Goal: Task Accomplishment & Management: Manage account settings

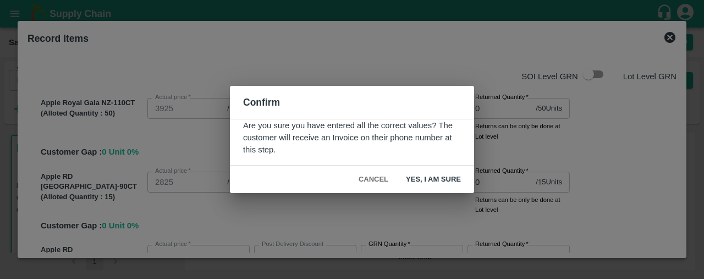
scroll to position [1578, 0]
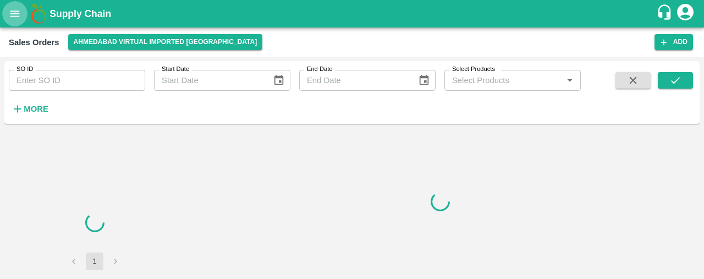
click at [7, 16] on button "open drawer" at bounding box center [14, 13] width 25 height 25
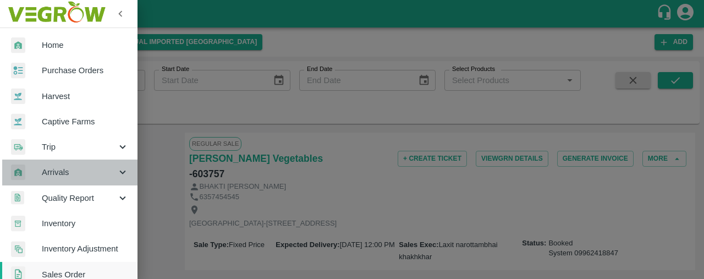
click at [70, 172] on span "Arrivals" at bounding box center [79, 172] width 75 height 12
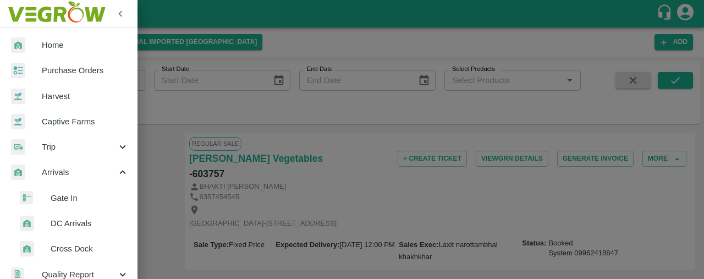
click at [96, 220] on span "DC Arrivals" at bounding box center [90, 223] width 78 height 12
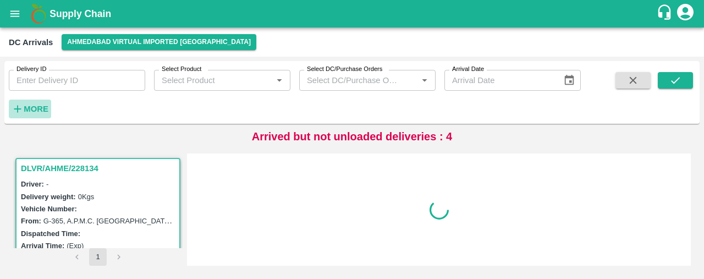
click at [34, 106] on strong "More" at bounding box center [36, 108] width 25 height 9
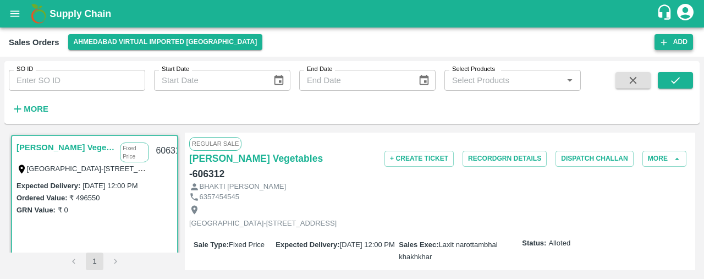
click at [686, 34] on div "Sales Orders Ahmedabad virtual imported DC Add" at bounding box center [352, 41] width 704 height 29
click at [671, 37] on button "Add" at bounding box center [673, 42] width 38 height 16
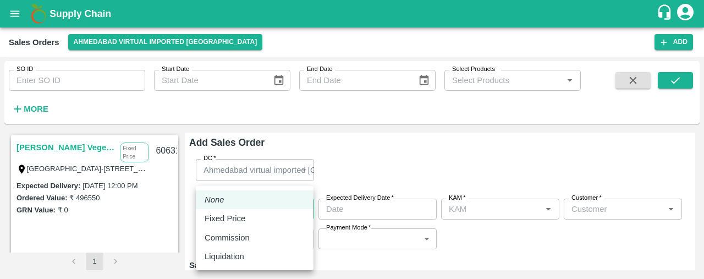
click at [268, 210] on body "Supply Chain Sales Orders Ahmedabad virtual imported DC Add SO ID SO ID Start D…" at bounding box center [352, 139] width 704 height 279
click at [269, 217] on div "Fixed Price" at bounding box center [255, 218] width 100 height 12
type input "1"
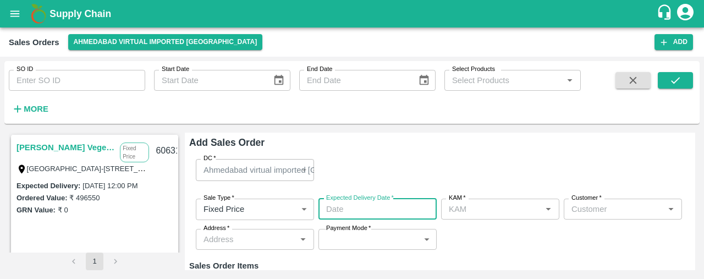
type input "DD/MM/YYYY hh:mm aa"
click at [381, 208] on input "DD/MM/YYYY hh:mm aa" at bounding box center [373, 208] width 111 height 21
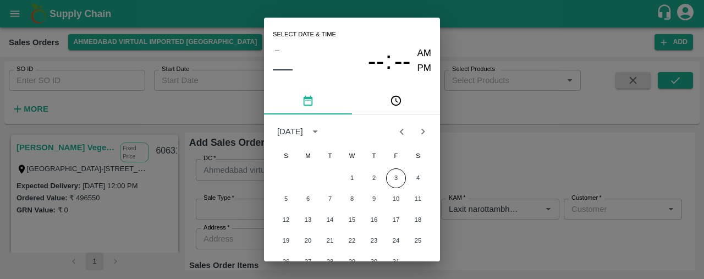
type input "Laxit narottambhai khakhkhar"
click at [397, 134] on icon "Previous month" at bounding box center [401, 131] width 12 height 12
click at [328, 258] on button "30" at bounding box center [330, 262] width 20 height 20
type input "30/09/2025 12:00 AM"
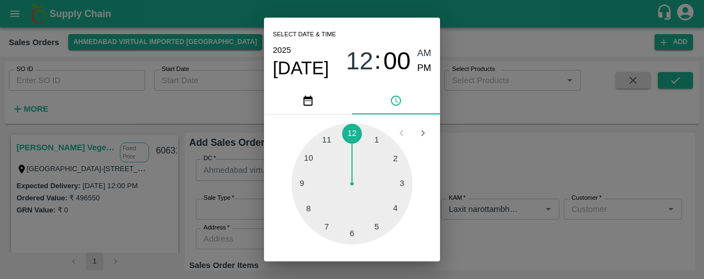
click at [354, 133] on div at bounding box center [351, 183] width 121 height 121
click at [512, 163] on div "Select date & time 2025 Sep 30 12 : 00 AM PM 05 10 15 20 25 30 35 40 45 50 55 0…" at bounding box center [352, 139] width 704 height 279
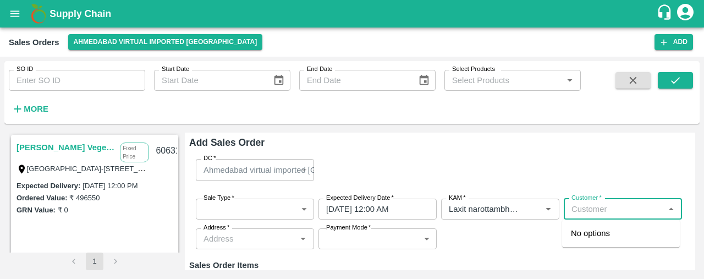
click at [598, 209] on input "Customer   *" at bounding box center [613, 209] width 93 height 14
click at [587, 238] on p "Shree Krishna Vegetables" at bounding box center [621, 239] width 100 height 25
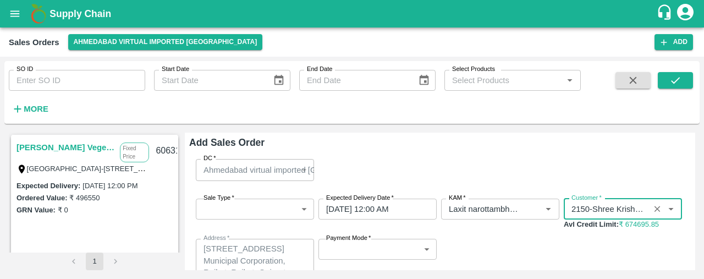
type input "2150-Shree Krishna Vegetables"
click at [422, 249] on body "Supply Chain Sales Orders Ahmedabad virtual imported DC Add SO ID SO ID Start D…" at bounding box center [352, 139] width 704 height 279
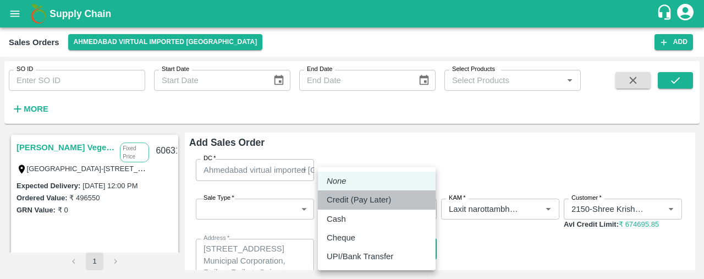
click at [408, 194] on div "Credit (Pay Later)" at bounding box center [377, 200] width 100 height 12
type input "credit"
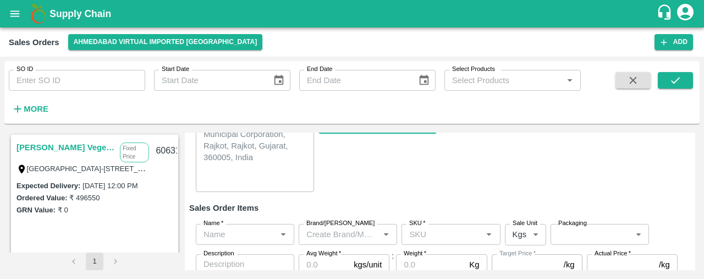
scroll to position [129, 0]
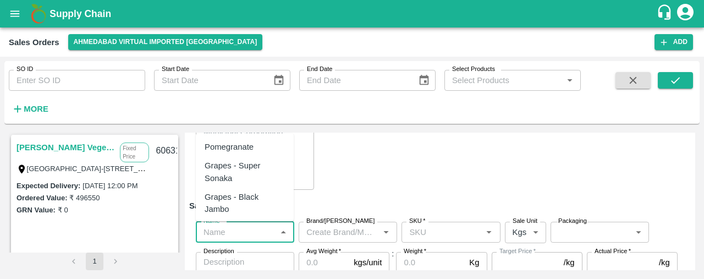
click at [249, 237] on input "Name   *" at bounding box center [236, 232] width 74 height 14
click at [356, 204] on h6 "Sales Order Items" at bounding box center [439, 205] width 501 height 14
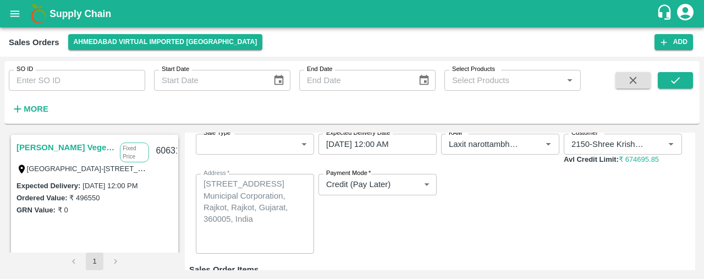
scroll to position [55, 0]
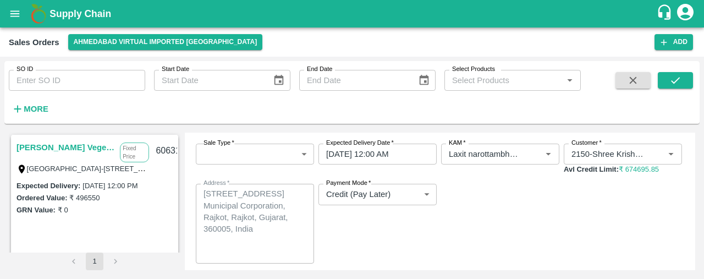
click at [13, 14] on icon "open drawer" at bounding box center [15, 14] width 12 height 12
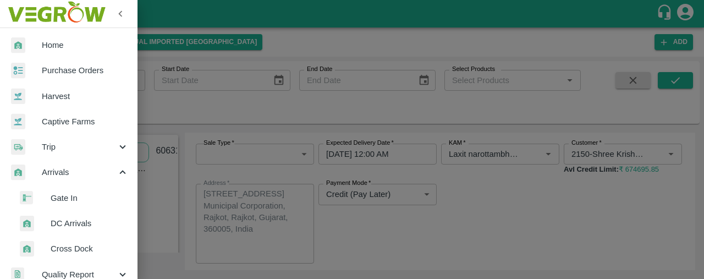
click at [89, 174] on span "Arrivals" at bounding box center [79, 172] width 75 height 12
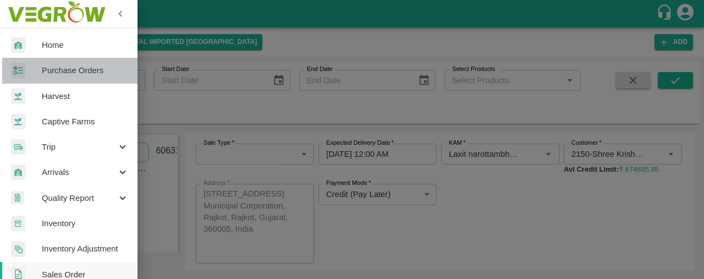
click at [101, 68] on span "Purchase Orders" at bounding box center [85, 70] width 87 height 12
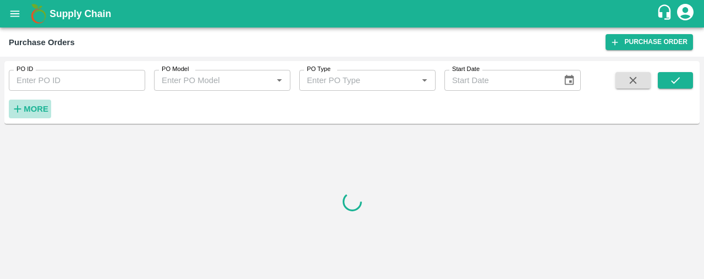
click at [42, 106] on strong "More" at bounding box center [36, 108] width 25 height 9
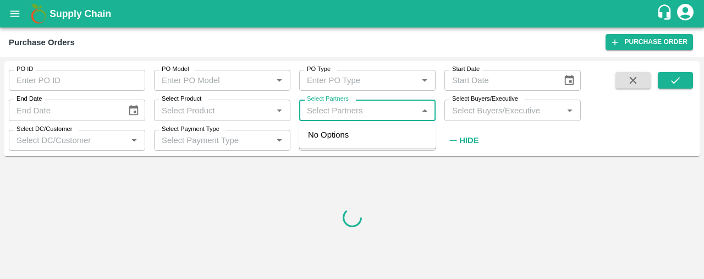
click at [321, 112] on input "Select Partners" at bounding box center [358, 110] width 112 height 14
type input "novafre"
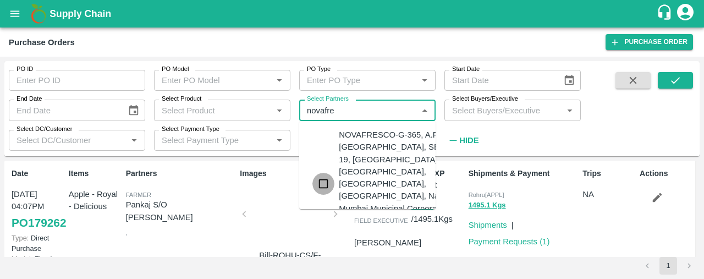
click at [326, 177] on input "checkbox" at bounding box center [323, 184] width 22 height 22
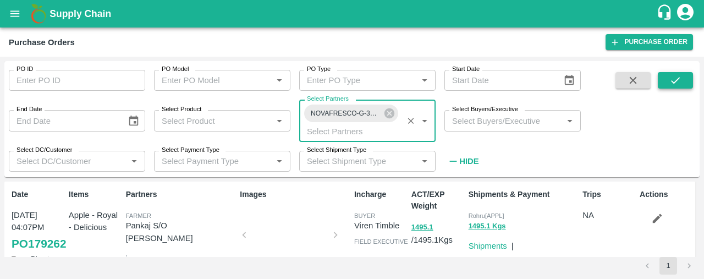
click at [685, 89] on button "submit" at bounding box center [675, 80] width 35 height 16
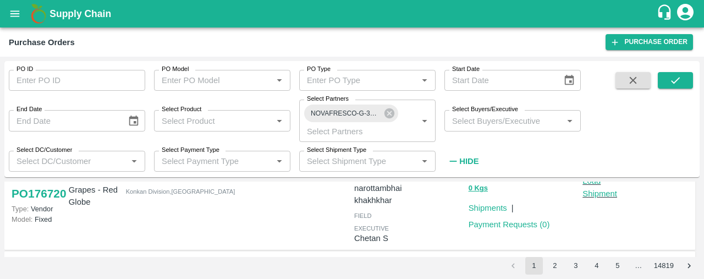
scroll to position [112, 0]
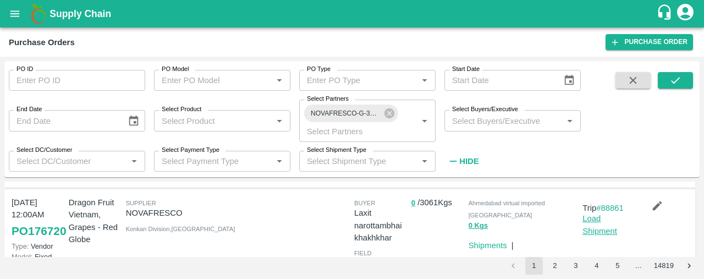
click at [593, 222] on link "Load Shipment" at bounding box center [599, 224] width 35 height 21
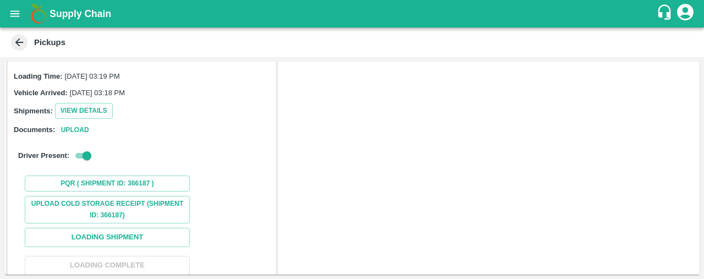
scroll to position [85, 0]
click at [85, 151] on input "checkbox" at bounding box center [87, 154] width 40 height 13
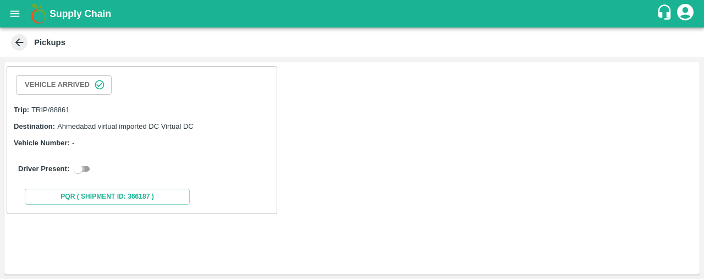
click at [81, 164] on input "checkbox" at bounding box center [78, 168] width 40 height 13
checkbox input "true"
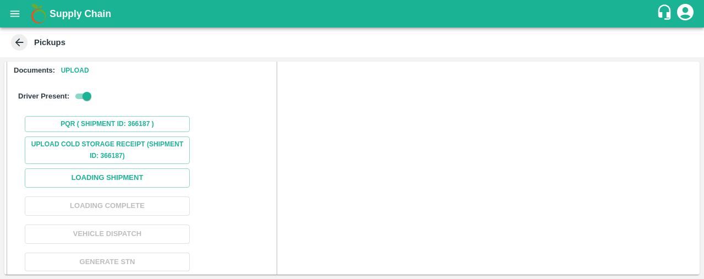
scroll to position [150, 0]
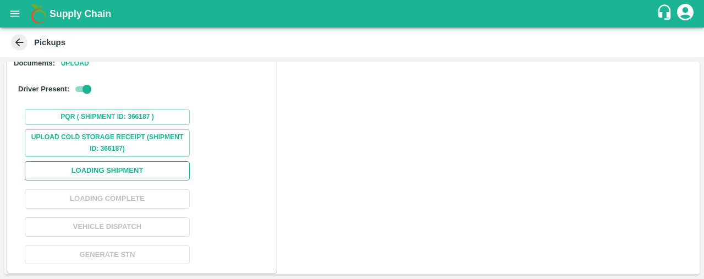
click at [142, 164] on button "Loading Shipment" at bounding box center [107, 170] width 165 height 19
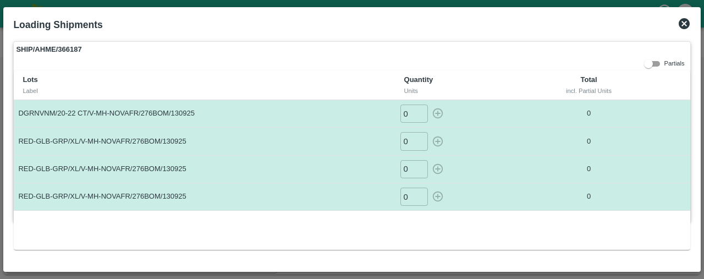
click at [684, 21] on icon at bounding box center [684, 23] width 11 height 11
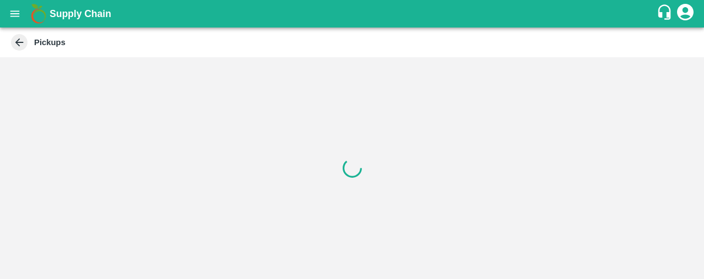
click at [15, 42] on icon at bounding box center [19, 42] width 8 height 8
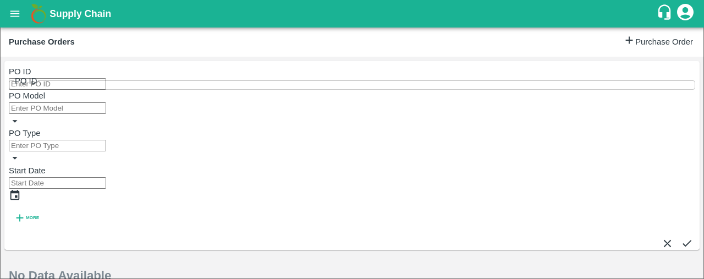
click at [18, 212] on icon "button" at bounding box center [20, 218] width 12 height 12
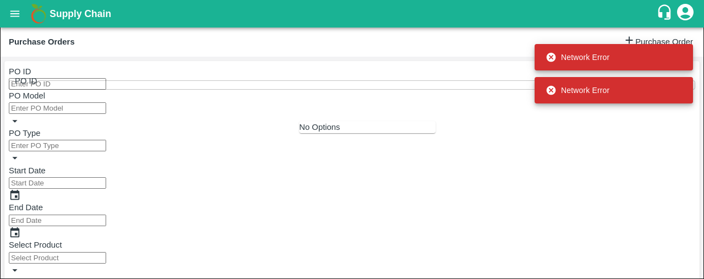
type input "novafre"
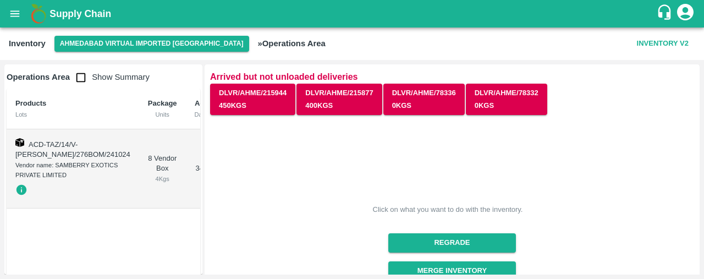
click at [13, 11] on icon "open drawer" at bounding box center [14, 13] width 9 height 6
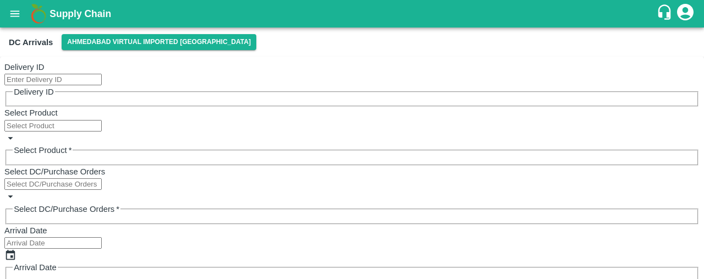
click at [20, 12] on icon "open drawer" at bounding box center [15, 14] width 12 height 12
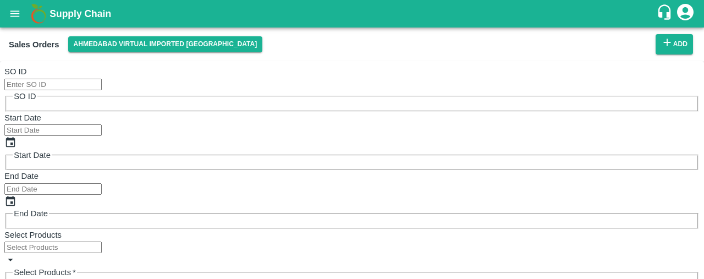
click at [676, 41] on button "Add" at bounding box center [673, 44] width 37 height 20
click at [257, 213] on body "Supply Chain Sales Orders Ahmedabad virtual imported DC Add SO ID SO ID Start D…" at bounding box center [352, 139] width 704 height 279
click at [669, 41] on button "Add" at bounding box center [673, 44] width 37 height 20
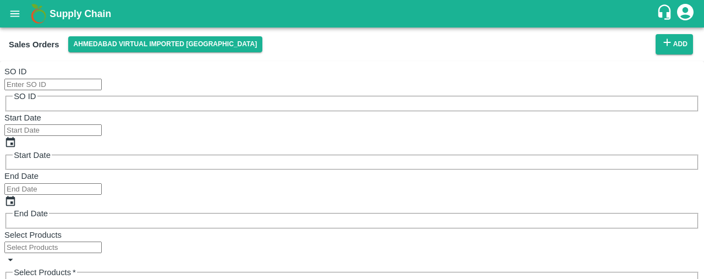
type input "Laxit narottambhai khakhkhar"
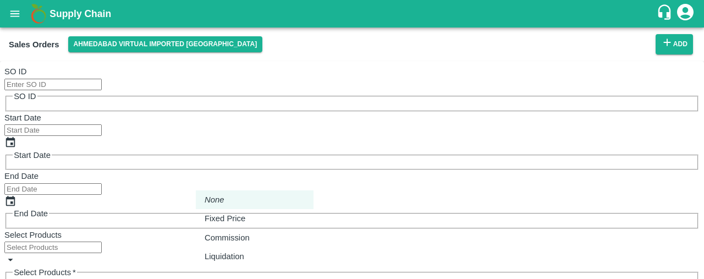
click at [250, 207] on body "Supply Chain Sales Orders Ahmedabad virtual imported DC Add SO ID SO ID Start D…" at bounding box center [352, 139] width 704 height 279
click at [251, 222] on div "Fixed Price" at bounding box center [228, 218] width 46 height 12
type input "1"
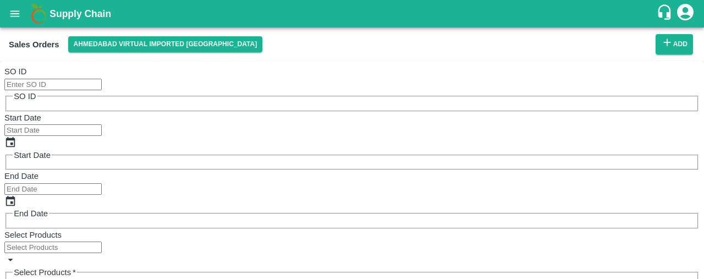
type input "DD/MM/YYYY hh:mm aa"
type input "30/09/2025 12:00 AM"
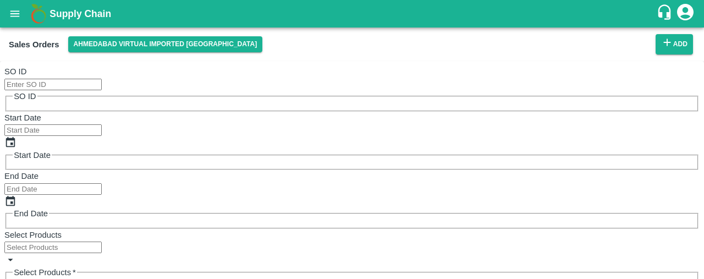
click at [597, 252] on p "Semi Wholesale" at bounding box center [606, 257] width 44 height 10
type input "2150-Shree Krishna Vegetables"
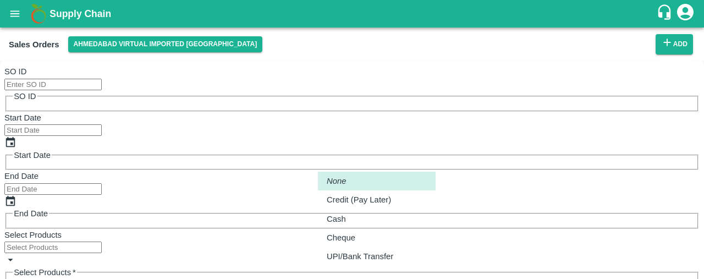
click at [389, 240] on body "Supply Chain Sales Orders Ahmedabad virtual imported DC Add SO ID SO ID Start D…" at bounding box center [352, 139] width 704 height 279
click at [374, 202] on p "Credit (Pay Later)" at bounding box center [359, 200] width 64 height 12
type input "credit"
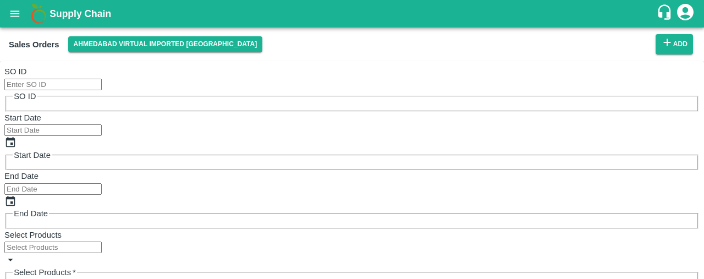
scroll to position [167, 0]
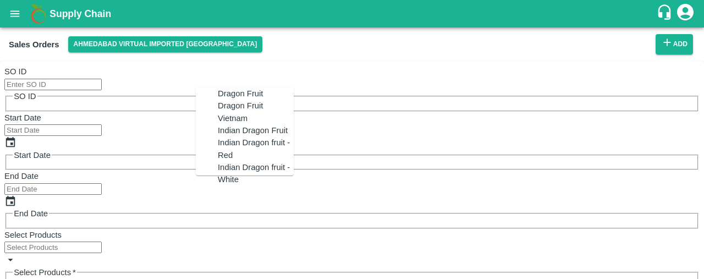
click at [240, 124] on div "Dragon Fruit Vietnam" at bounding box center [256, 112] width 76 height 25
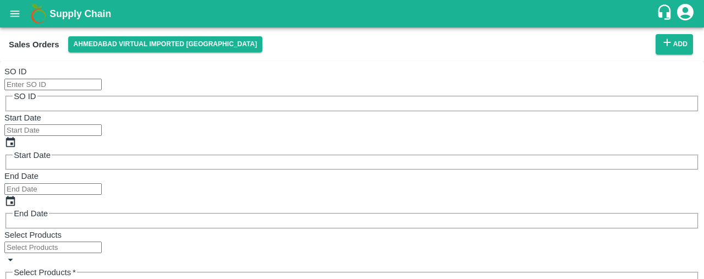
type input "Dragon Fruit Vietnam"
click at [433, 218] on div "20-22 CT" at bounding box center [440, 219] width 34 height 12
type input "20-22 CT"
click at [519, 194] on body "Supply Chain Sales Orders Ahmedabad virtual imported DC Add SO ID SO ID Start D…" at bounding box center [352, 139] width 704 height 279
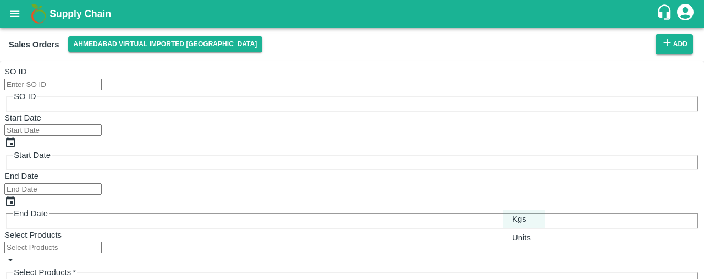
type input "75.55"
click at [520, 234] on p "Units" at bounding box center [521, 237] width 19 height 12
type input "2"
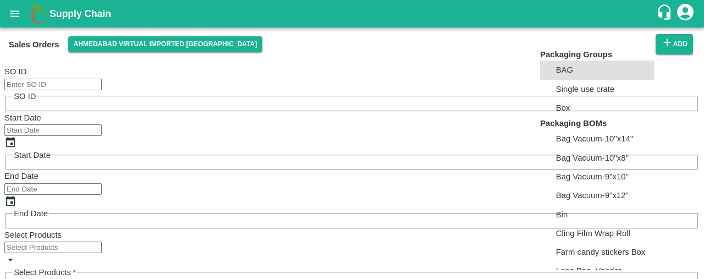
scroll to position [137, 0]
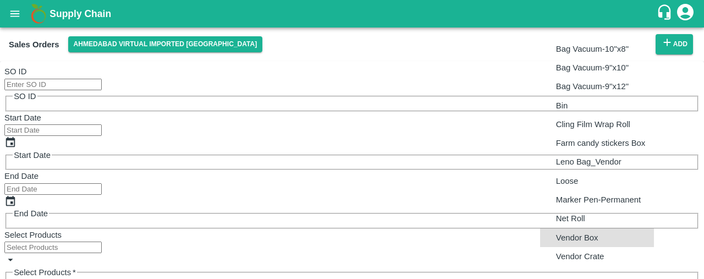
type input "BOM/276"
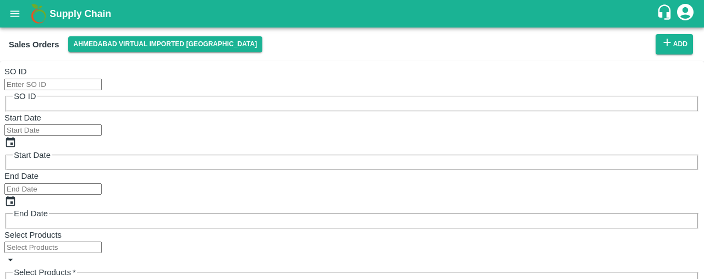
type input "9"
type input "679.95"
type input "9"
type input "79"
type input "71"
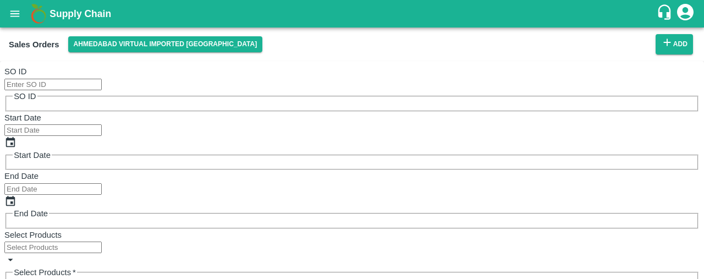
type input "608.95"
type input "710"
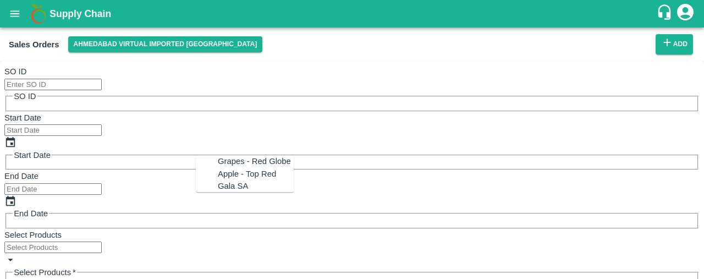
click at [231, 160] on div "Grapes - Red Globe" at bounding box center [254, 162] width 73 height 12
type input "Grapes - Red Globe"
type input "XL"
type input "250.0"
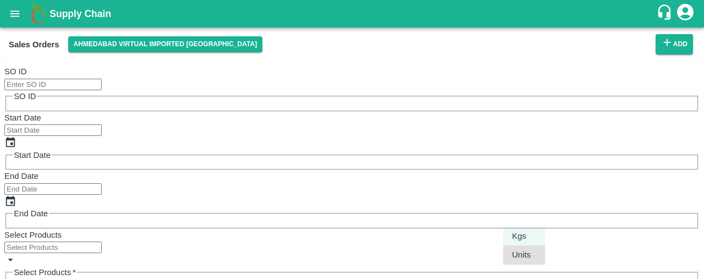
type input "2"
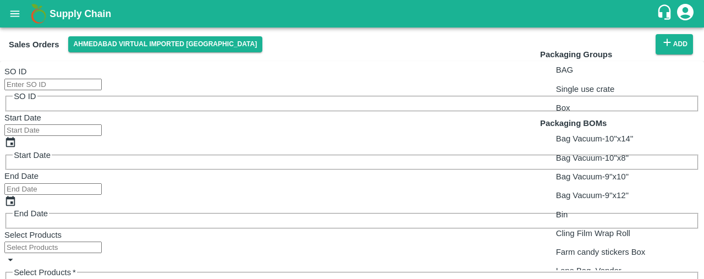
scroll to position [137, 0]
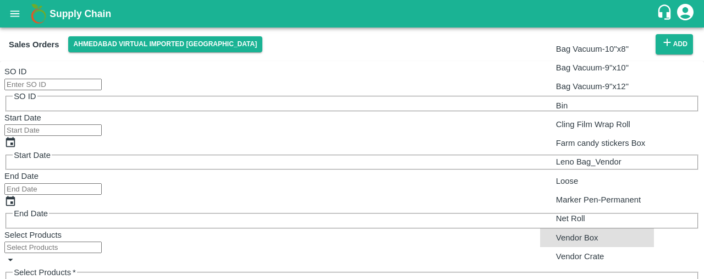
type input "BOM/276"
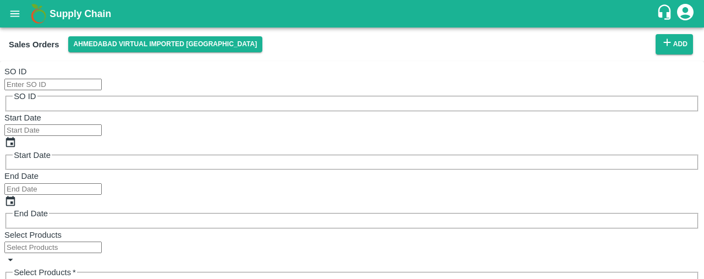
type input "6"
type input "1500"
type input "6.5"
type input "99"
type input "1625"
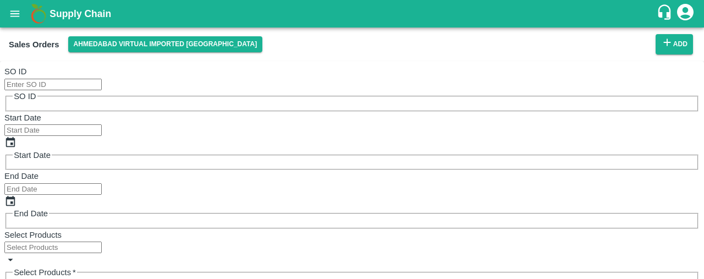
type input "99"
type input "12"
type input "1613"
type input "121"
type input "1504"
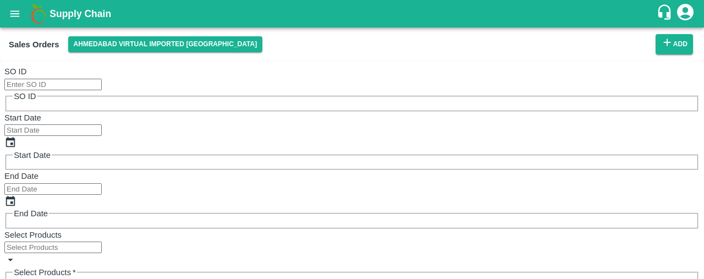
type input "1210"
type input "415"
type input "1210"
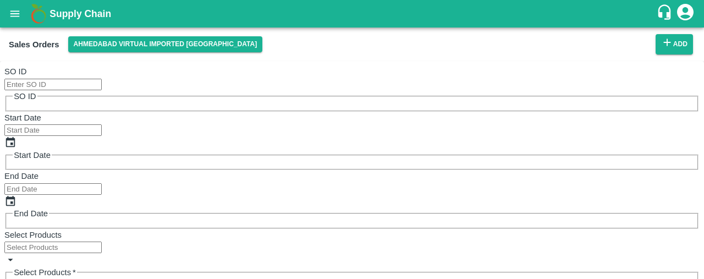
scroll to position [420, 0]
type input "7"
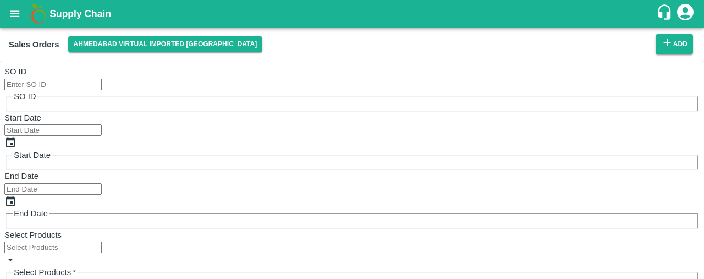
type input "1750"
type input "540"
type input "7"
type input "200"
type input "11"
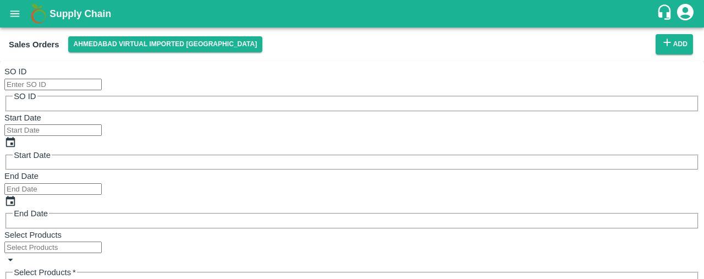
type input "1739"
type input "116"
type input "1634"
type input "1160"
type input "590"
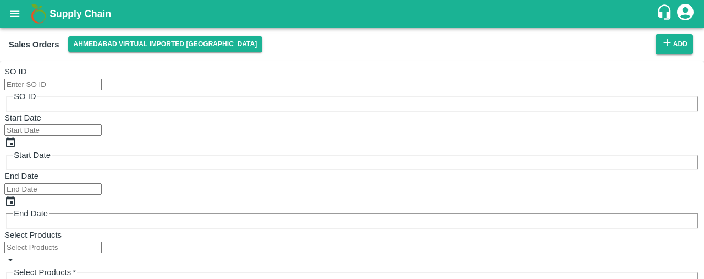
type input "1160"
type input "50"
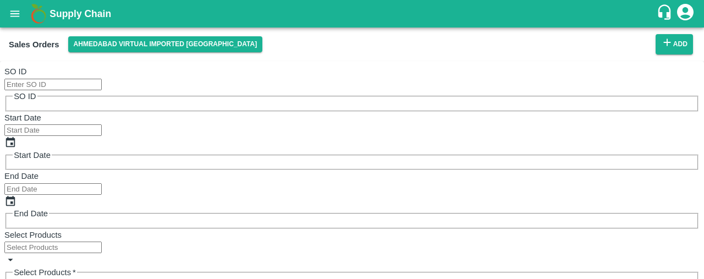
type input "6"
type input "1500"
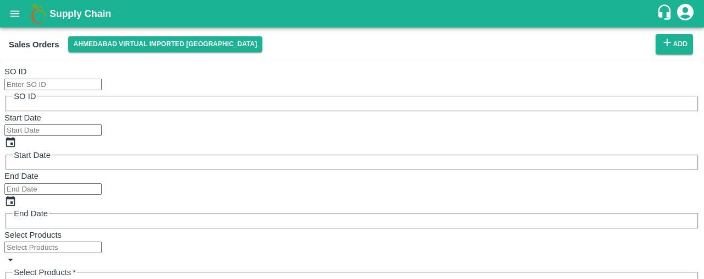
type input "340"
type input "6"
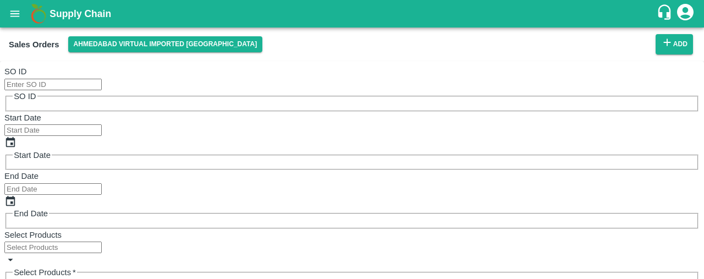
type input "100"
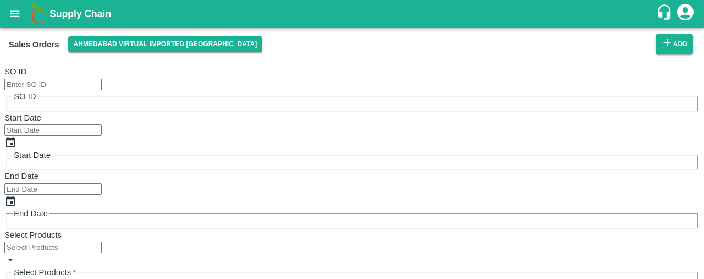
type input "1"
type input "1499"
type input "13"
type input "1487"
type input "131"
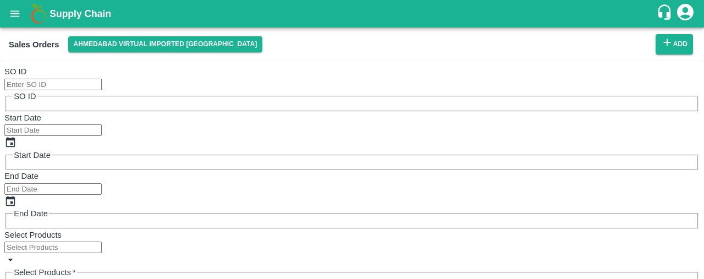
type input "1369"
type input "1315"
type input "185"
type input "1315"
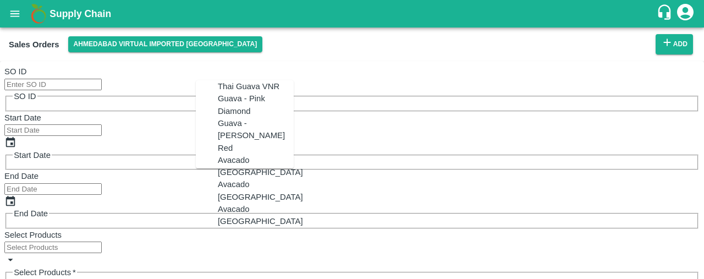
click at [239, 167] on div "Avacado Tanzania" at bounding box center [260, 166] width 85 height 25
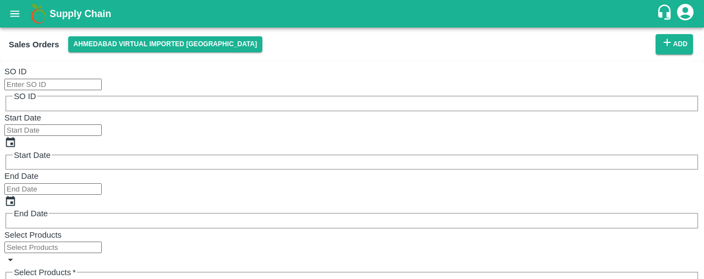
type input "Avacado Tanzania"
type input "14"
click at [423, 211] on div "14" at bounding box center [461, 212] width 76 height 12
type input "NA"
type input "14"
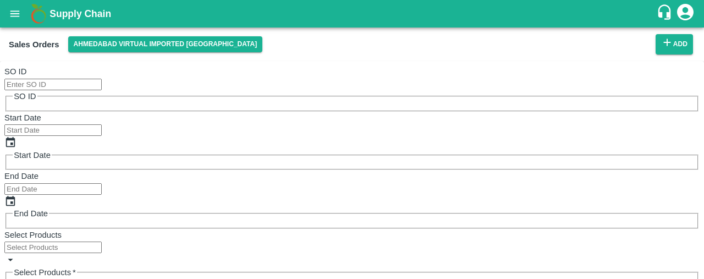
click at [536, 183] on body "Supply Chain Sales Orders Ahmedabad virtual imported DC Add SO ID SO ID Start D…" at bounding box center [352, 139] width 704 height 279
click at [527, 230] on p "Units" at bounding box center [521, 230] width 19 height 12
type input "2"
click at [584, 193] on body "Supply Chain Sales Orders Ahmedabad virtual imported DC Add SO ID SO ID Start D…" at bounding box center [352, 139] width 704 height 279
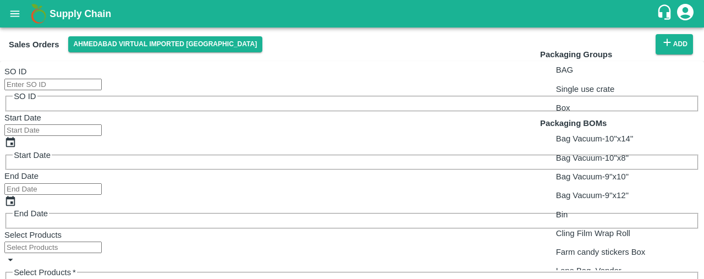
scroll to position [137, 0]
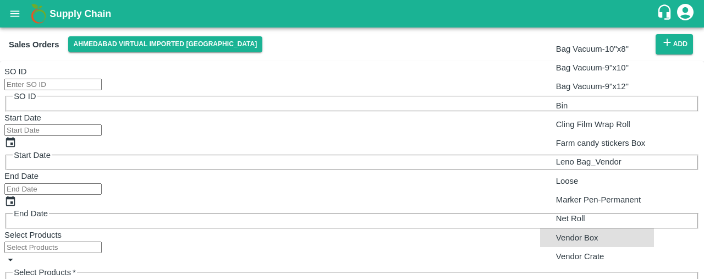
type input "BOM/276"
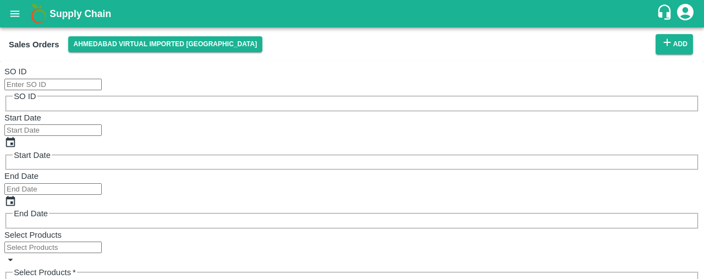
type input "4"
type input "8"
type input "1200"
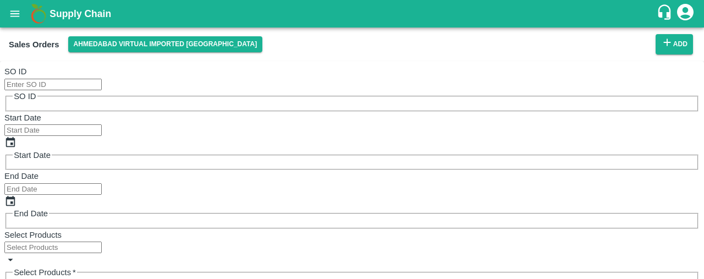
click at [266, 159] on body "Supply Chain Sales Orders Ahmedabad virtual imported DC Add SO ID SO ID Start D…" at bounding box center [352, 139] width 704 height 279
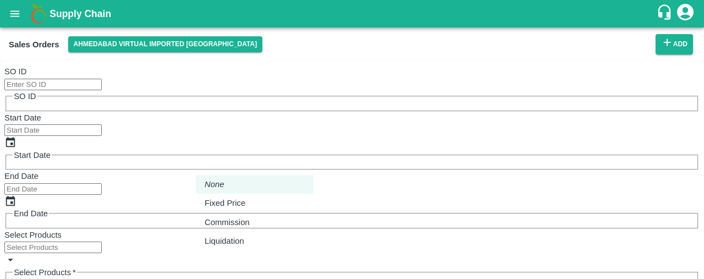
click at [251, 201] on div "Fixed Price" at bounding box center [228, 203] width 46 height 12
type input "1"
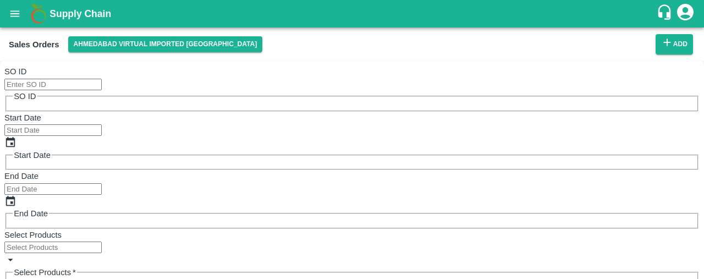
click at [606, 189] on p "Shree Krishna Vegetables" at bounding box center [632, 191] width 96 height 25
type input "2150-Shree Krishna Vegetables"
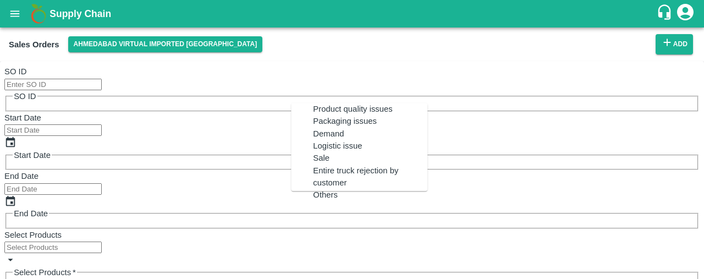
scroll to position [322, 0]
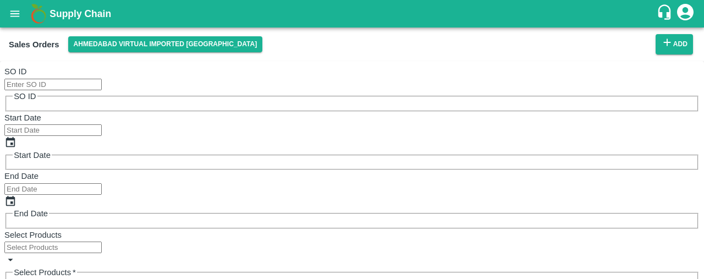
type input "Others"
type textarea "na"
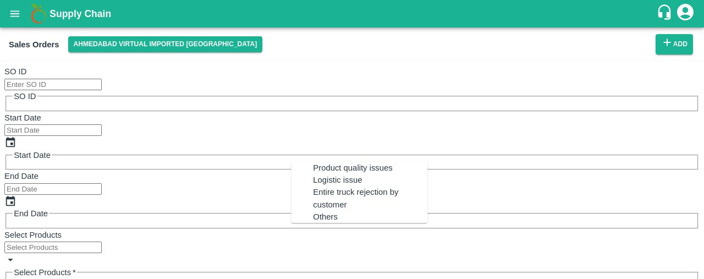
scroll to position [4, 0]
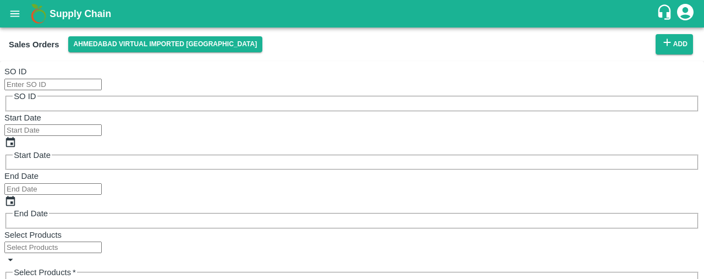
type input "Others"
type textarea "na"
type input "Others"
type textarea "na"
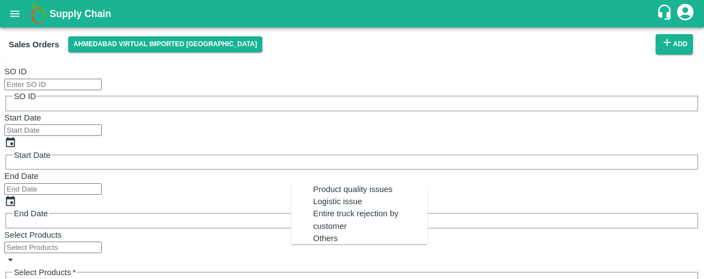
scroll to position [4, 0]
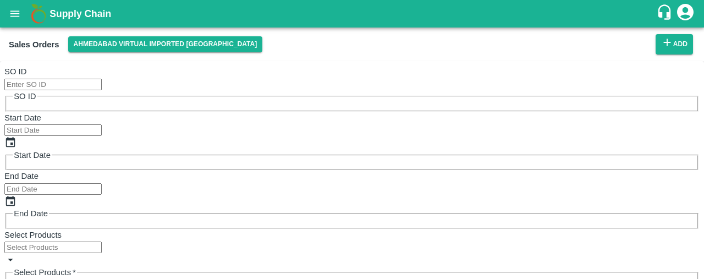
type input "Others"
type textarea "na"
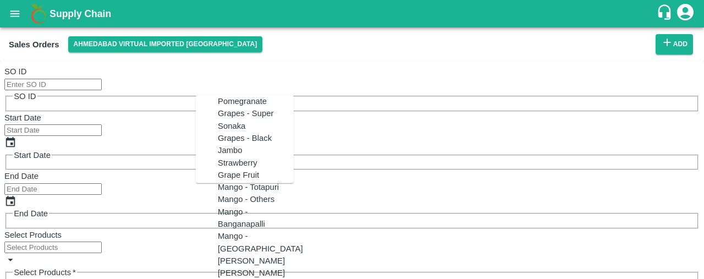
scroll to position [2307, 0]
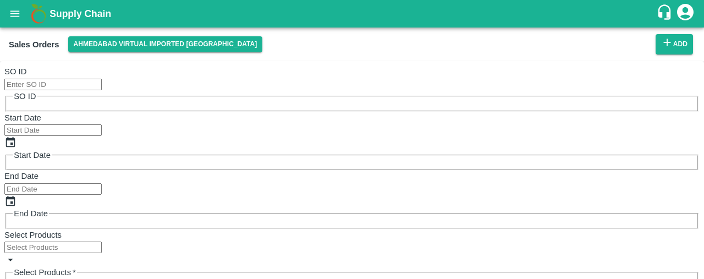
drag, startPoint x: 695, startPoint y: 252, endPoint x: 696, endPoint y: 276, distance: 24.2
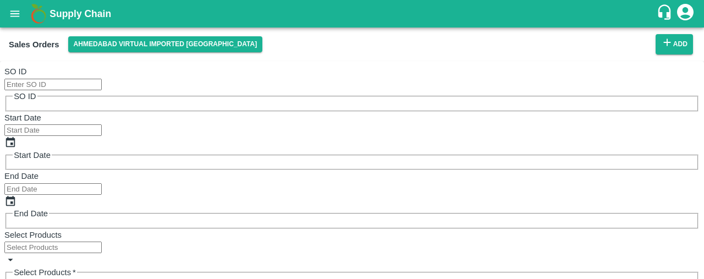
type input "79"
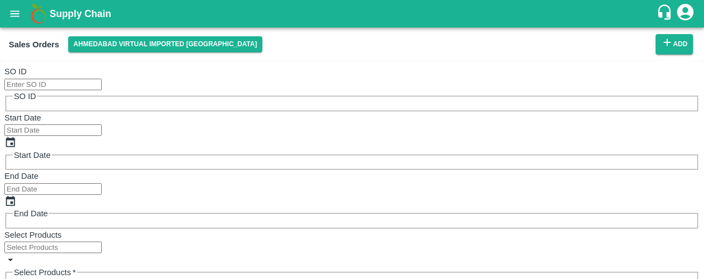
type input "99"
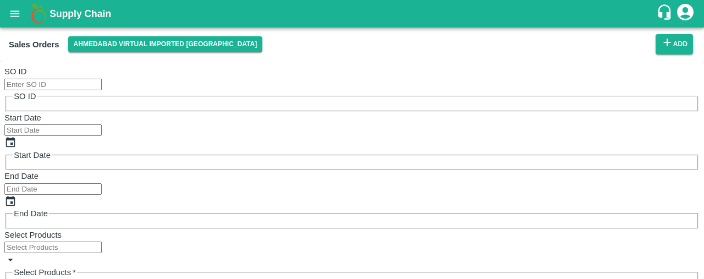
type input "200"
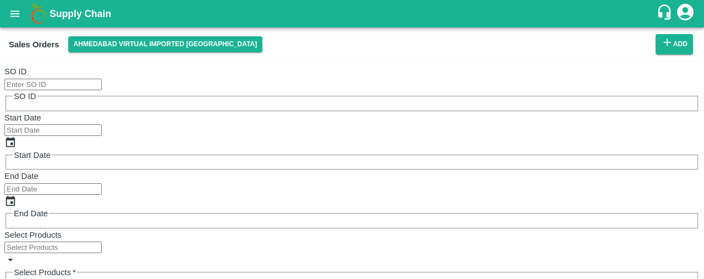
type input "50"
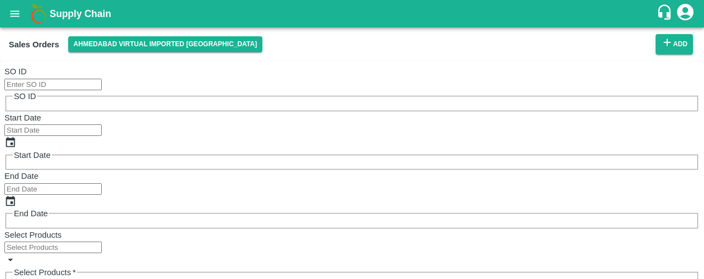
type input "100"
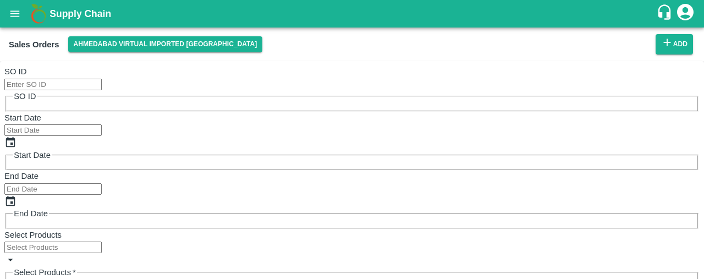
type input "8"
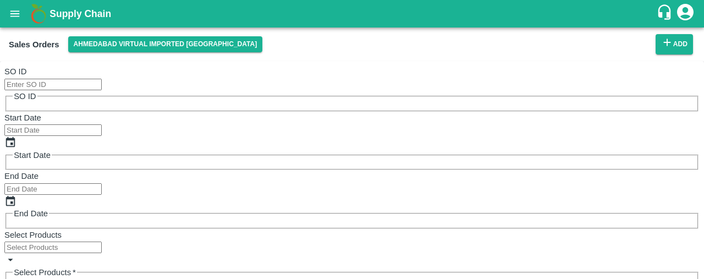
type input "79"
type input "99"
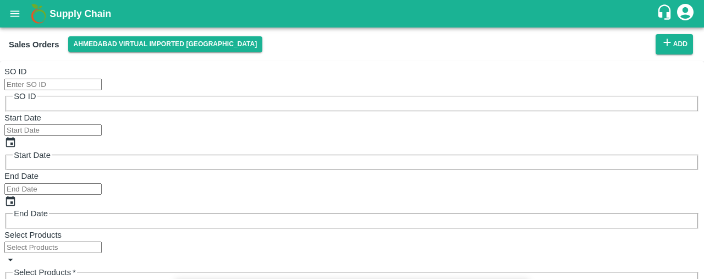
type input "200"
type input "50"
type input "100"
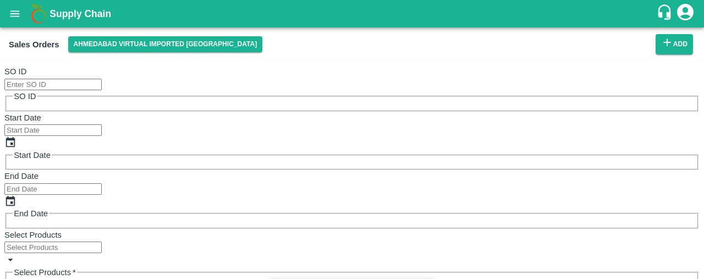
type input "8"
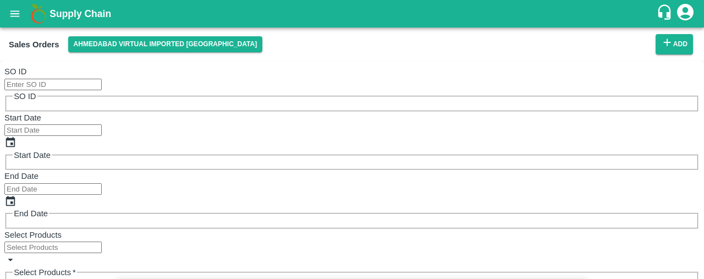
radio input "true"
type input "U"
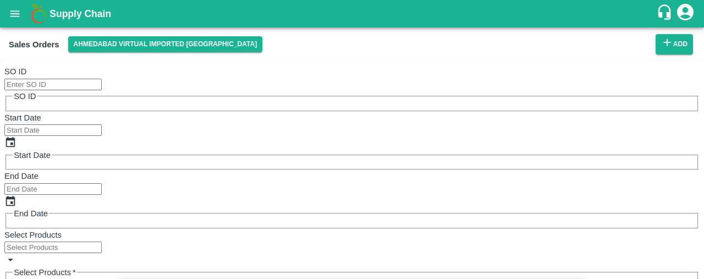
type input "P"
type input "J"
type input "G"
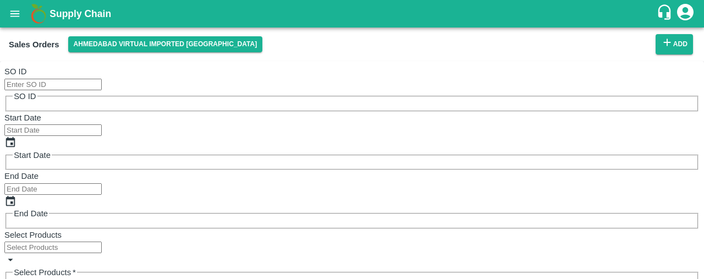
type input "25"
type input "50"
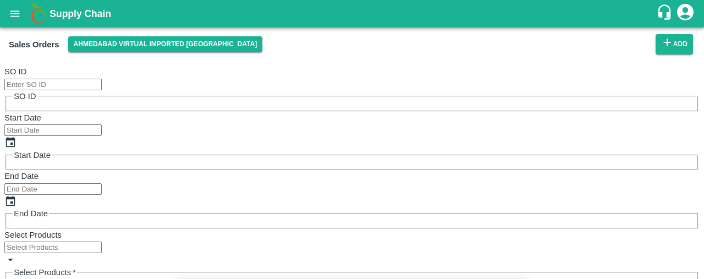
scroll to position [13, 0]
type input "100"
type input "40"
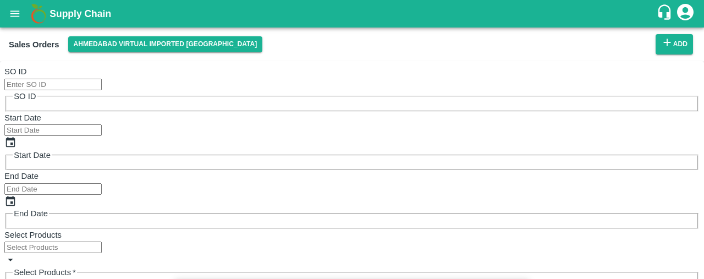
scroll to position [324, 0]
type input "50"
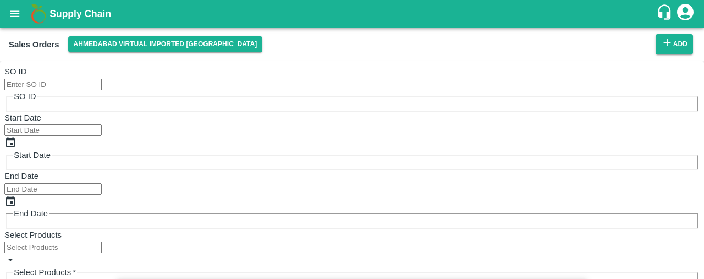
radio input "true"
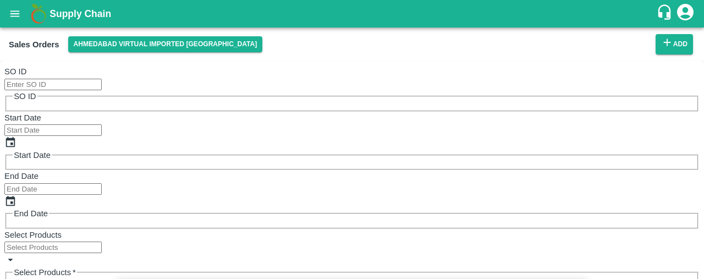
type input "X"
type input "R"
type input "X"
type input "N"
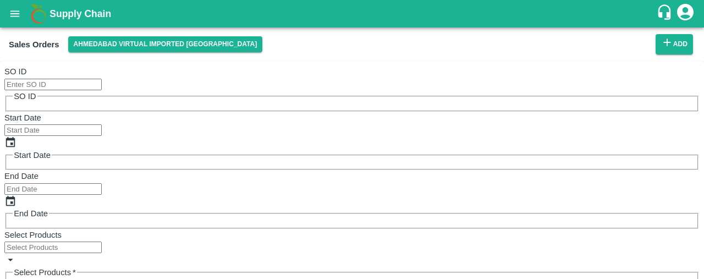
scroll to position [53, 0]
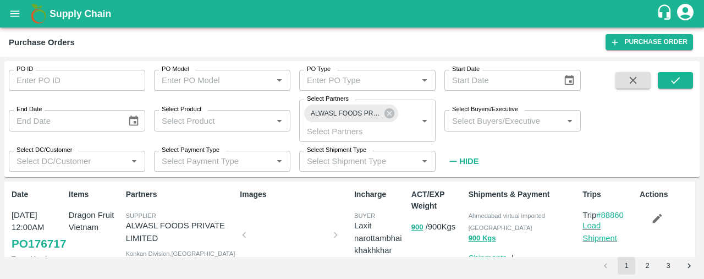
scroll to position [10, 0]
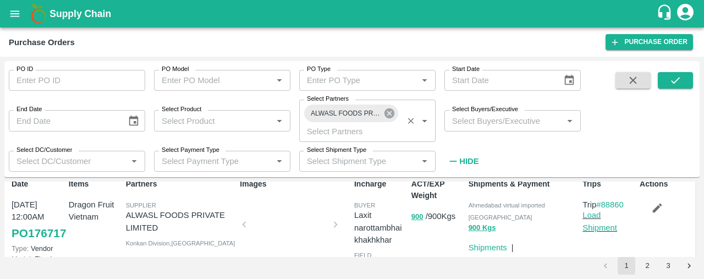
click at [388, 111] on icon at bounding box center [389, 113] width 10 height 10
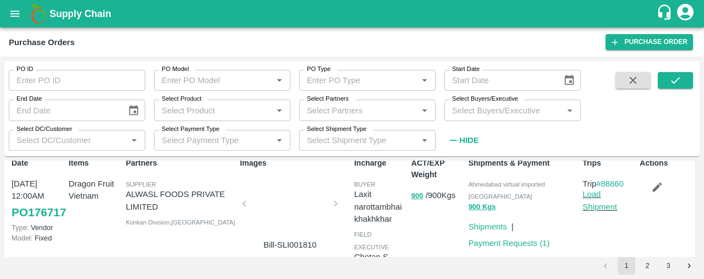
click at [388, 111] on input "Select Partners" at bounding box center [358, 110] width 112 height 14
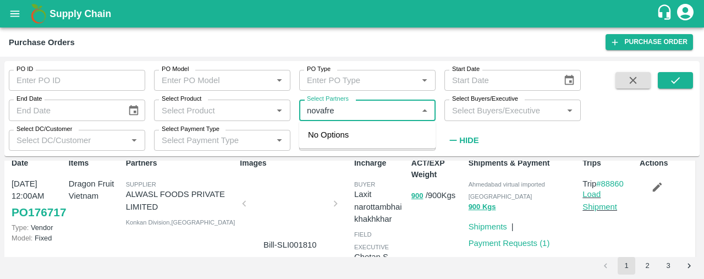
type input "novafres"
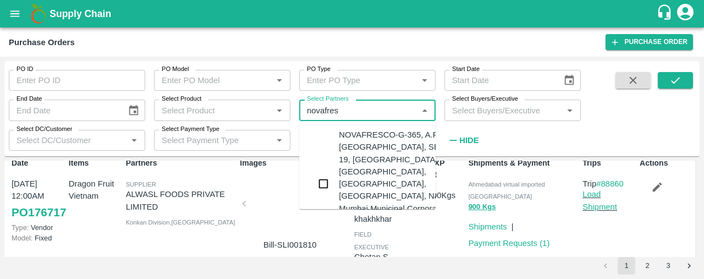
click at [325, 176] on input "checkbox" at bounding box center [323, 184] width 22 height 22
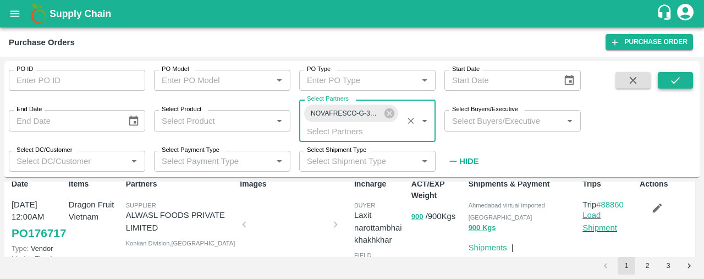
click at [670, 75] on icon "submit" at bounding box center [675, 80] width 12 height 12
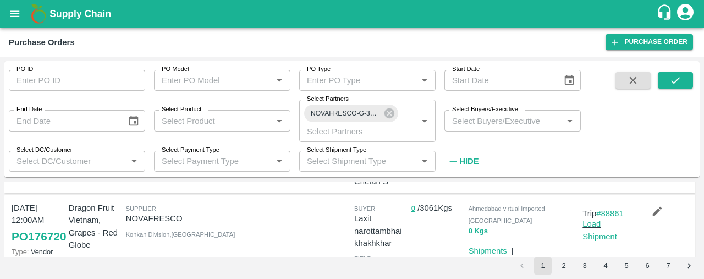
scroll to position [118, 0]
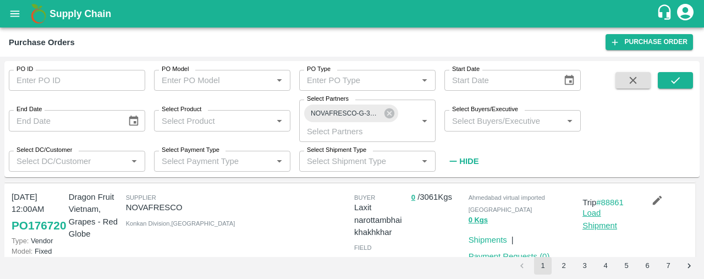
click at [599, 222] on link "Load Shipment" at bounding box center [599, 218] width 35 height 21
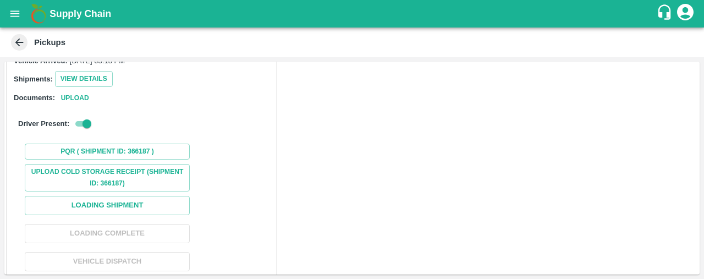
scroll to position [117, 0]
click at [170, 195] on button "Loading Shipment" at bounding box center [107, 204] width 165 height 19
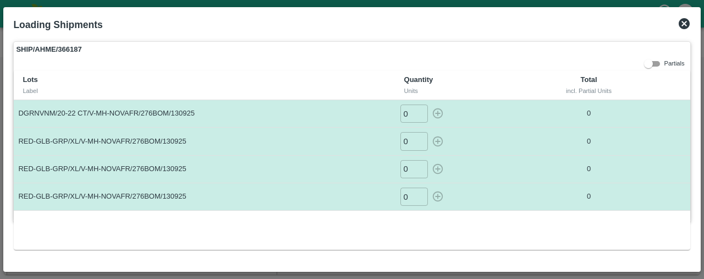
click at [683, 19] on icon at bounding box center [684, 23] width 11 height 11
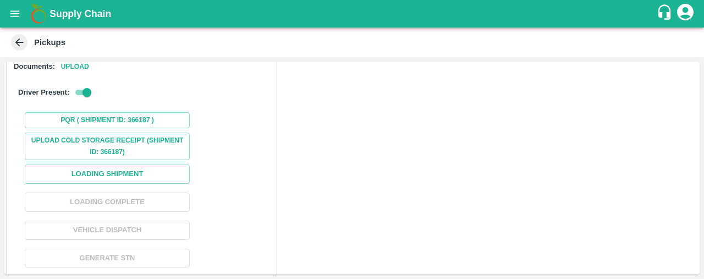
scroll to position [150, 0]
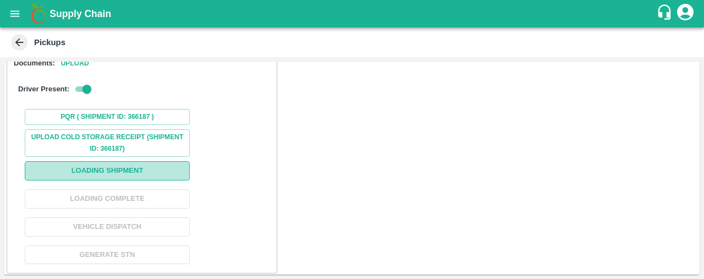
click at [156, 170] on button "Loading Shipment" at bounding box center [107, 170] width 165 height 19
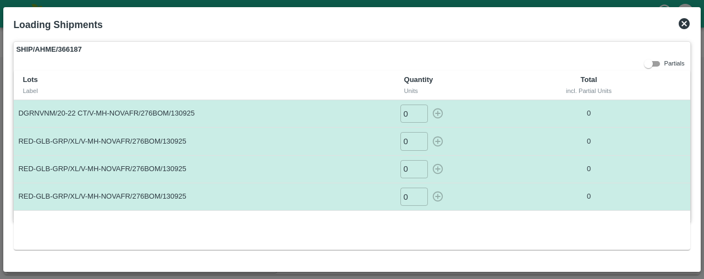
click at [412, 112] on input "0" at bounding box center [413, 113] width 27 height 18
click at [439, 114] on icon "button" at bounding box center [438, 113] width 12 height 12
type input "0"
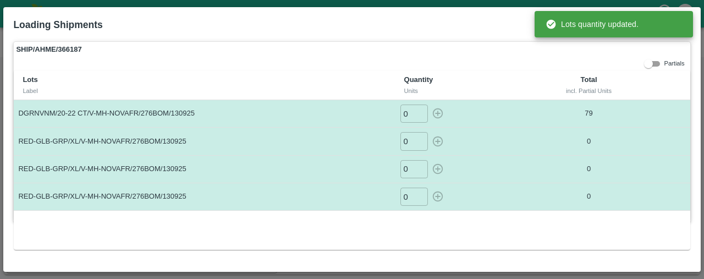
click at [411, 138] on input "0" at bounding box center [413, 141] width 27 height 18
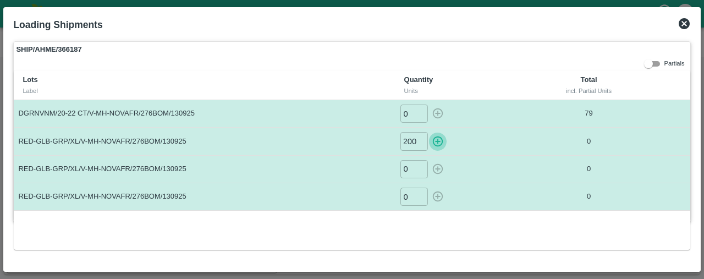
scroll to position [0, 0]
click at [438, 140] on icon "button" at bounding box center [438, 141] width 12 height 12
type input "0"
click at [414, 163] on input "0" at bounding box center [413, 169] width 27 height 18
click at [438, 167] on icon "button" at bounding box center [437, 169] width 10 height 10
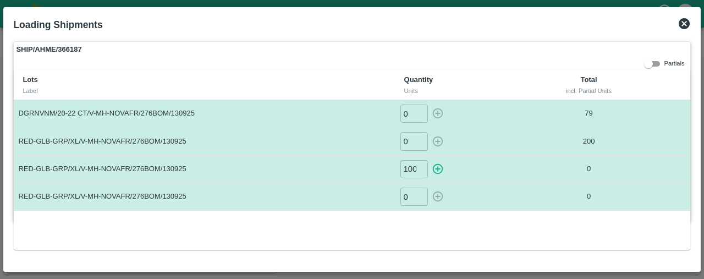
type input "0"
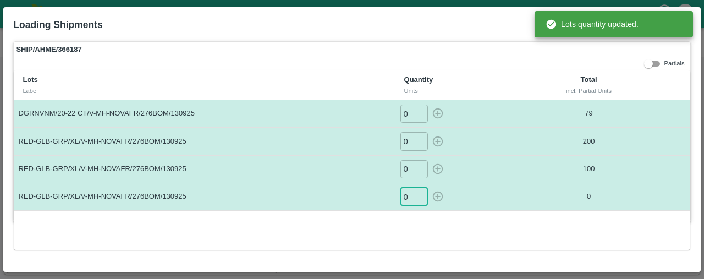
click at [409, 194] on input "0" at bounding box center [413, 197] width 27 height 18
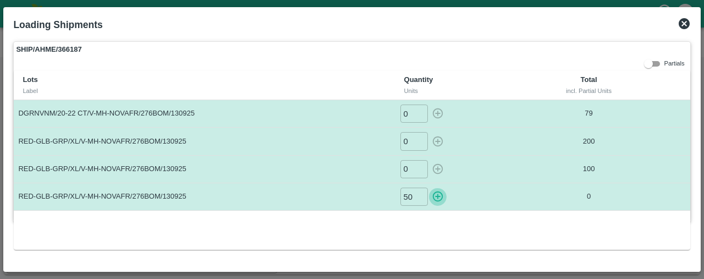
click at [437, 195] on icon "button" at bounding box center [437, 196] width 10 height 10
type input "0"
drag, startPoint x: 703, startPoint y: 71, endPoint x: 703, endPoint y: 142, distance: 71.5
click at [703, 142] on div at bounding box center [352, 139] width 704 height 279
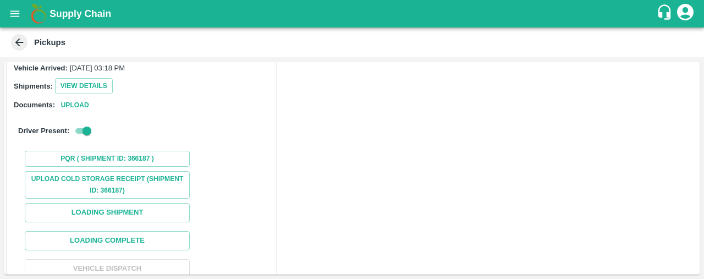
scroll to position [124, 0]
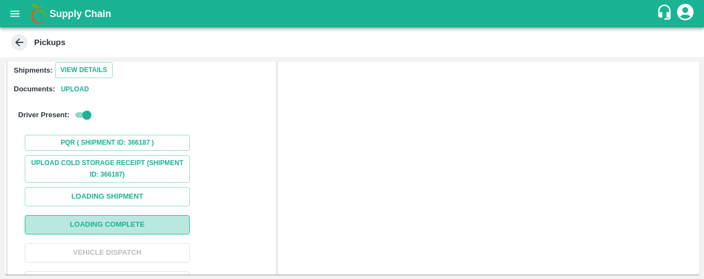
click at [164, 219] on button "Loading Complete" at bounding box center [107, 224] width 165 height 19
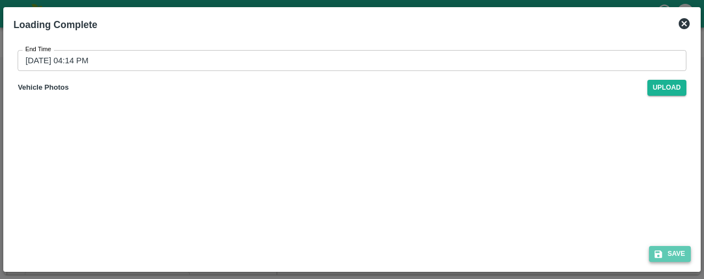
click at [676, 253] on button "Save" at bounding box center [670, 254] width 42 height 16
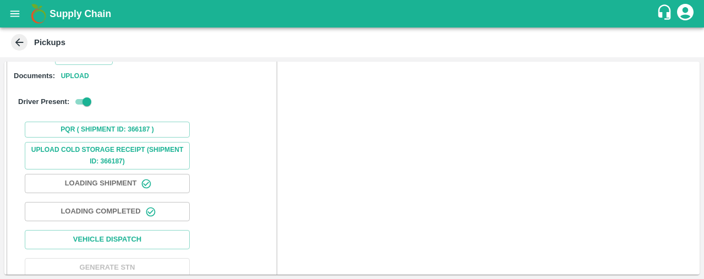
scroll to position [150, 0]
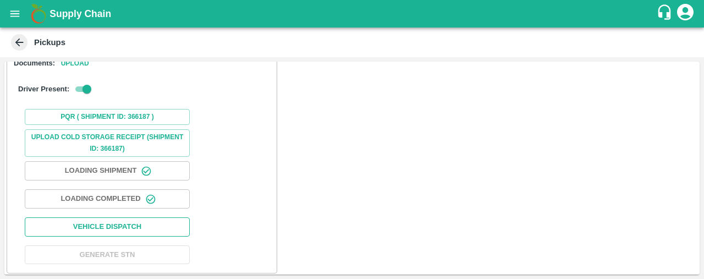
click at [133, 225] on button "Vehicle Dispatch" at bounding box center [107, 226] width 165 height 19
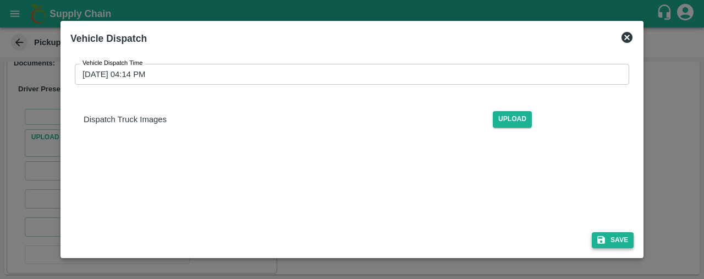
click at [614, 242] on button "Save" at bounding box center [613, 240] width 42 height 16
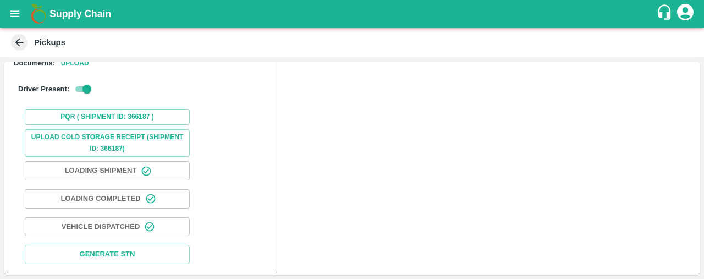
scroll to position [0, 0]
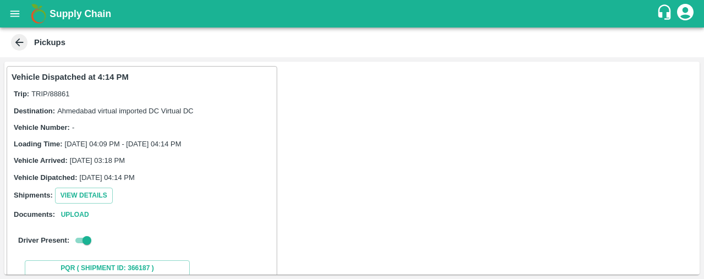
click at [12, 2] on button "open drawer" at bounding box center [14, 13] width 25 height 25
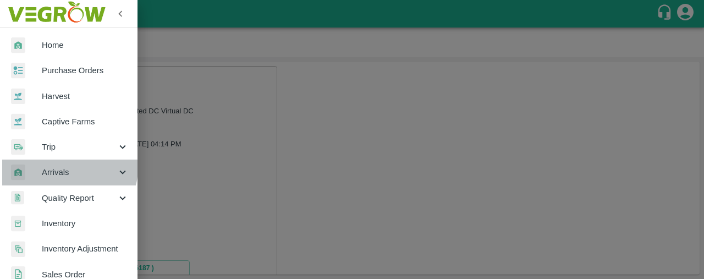
click at [68, 167] on span "Arrivals" at bounding box center [79, 172] width 75 height 12
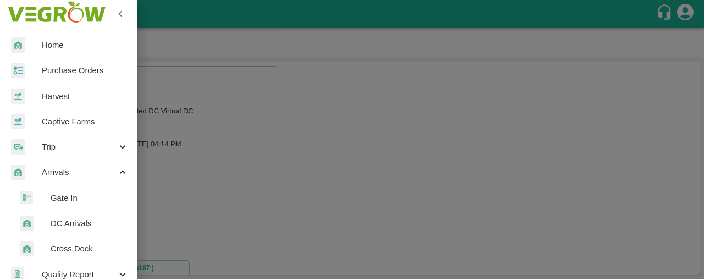
click at [82, 218] on span "DC Arrivals" at bounding box center [90, 223] width 78 height 12
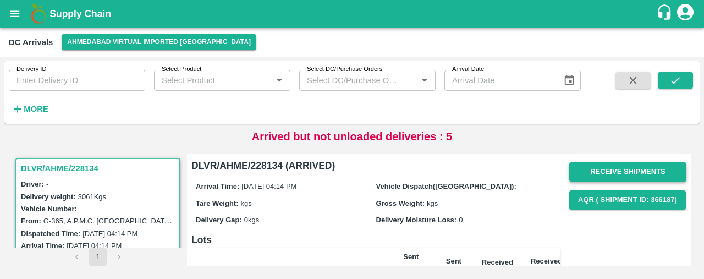
click at [661, 168] on button "Receive Shipments" at bounding box center [627, 171] width 117 height 19
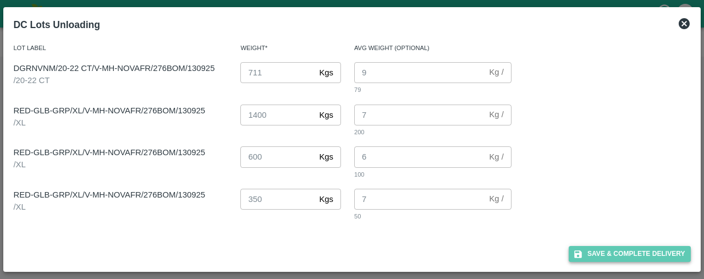
click at [642, 254] on button "Save & Complete Delivery" at bounding box center [630, 254] width 122 height 16
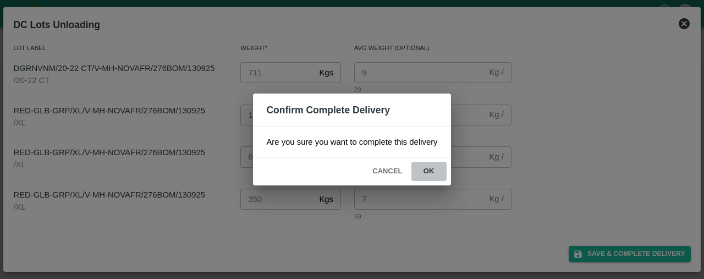
click at [429, 169] on button "ok" at bounding box center [428, 171] width 35 height 19
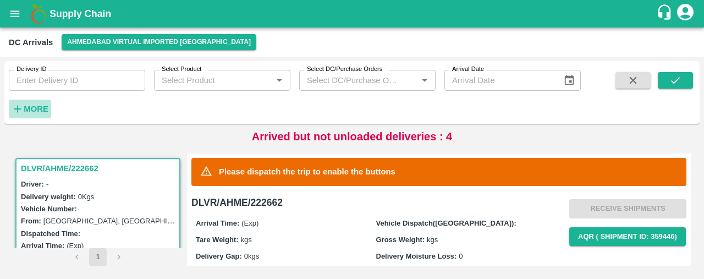
click at [34, 104] on strong "More" at bounding box center [36, 108] width 25 height 9
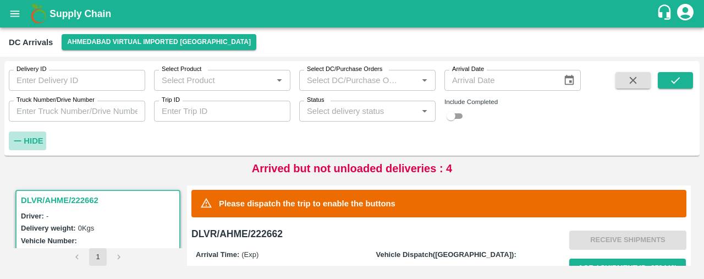
click at [27, 136] on strong "Hide" at bounding box center [33, 140] width 19 height 9
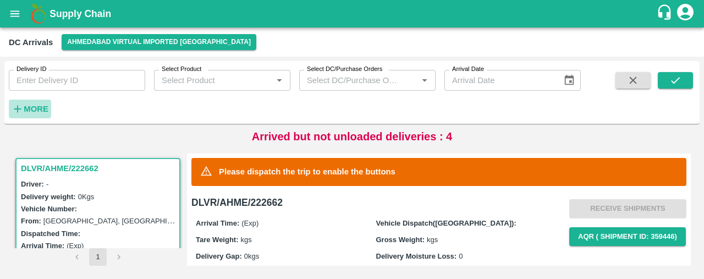
click at [26, 106] on strong "More" at bounding box center [36, 108] width 25 height 9
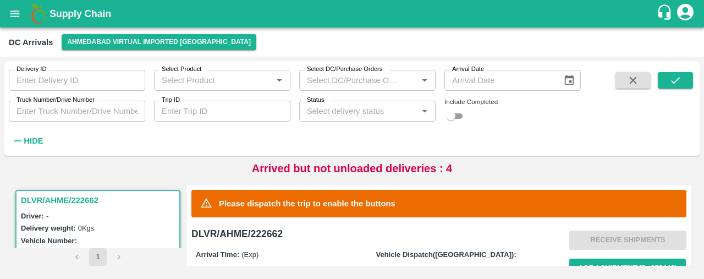
click at [13, 14] on icon "open drawer" at bounding box center [15, 14] width 12 height 12
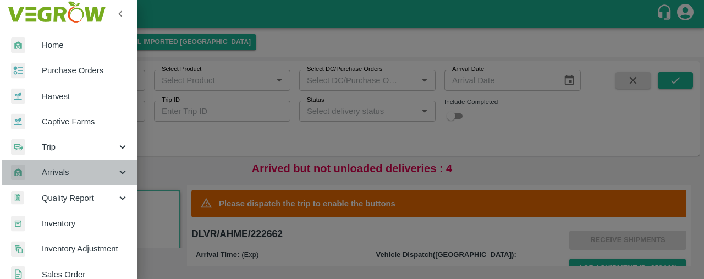
click at [79, 175] on span "Arrivals" at bounding box center [79, 172] width 75 height 12
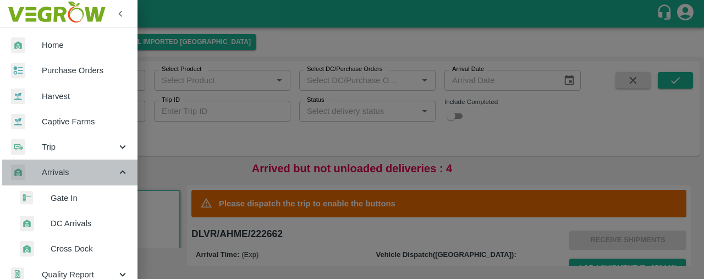
click at [96, 169] on span "Arrivals" at bounding box center [79, 172] width 75 height 12
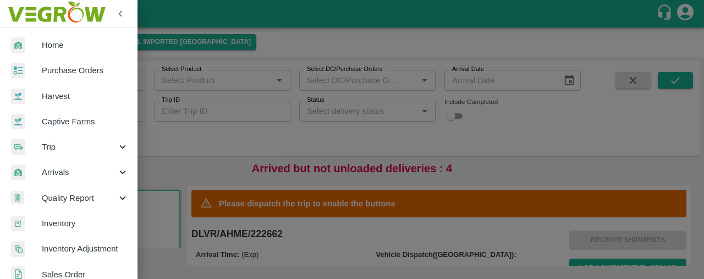
click at [107, 225] on span "Inventory" at bounding box center [85, 223] width 87 height 12
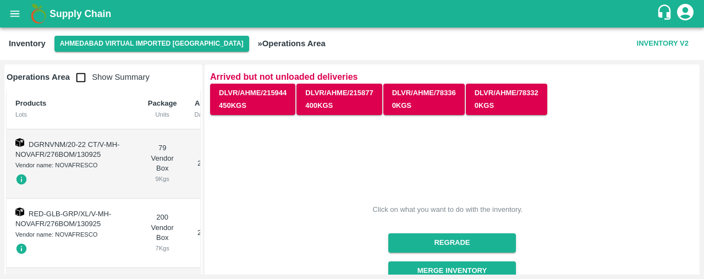
click at [13, 10] on icon "open drawer" at bounding box center [15, 14] width 12 height 12
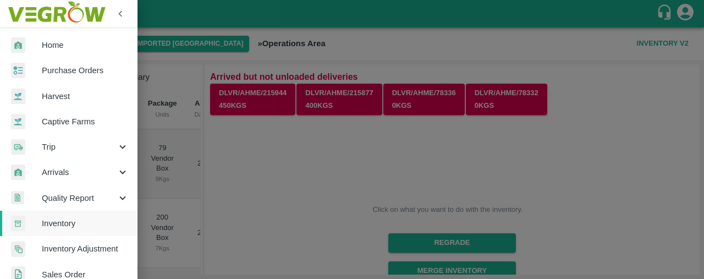
click at [76, 65] on span "Purchase Orders" at bounding box center [85, 70] width 87 height 12
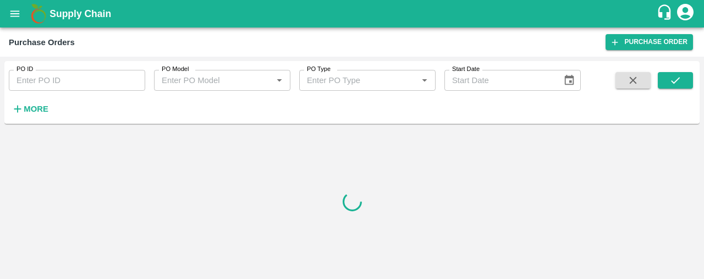
click at [42, 106] on strong "More" at bounding box center [36, 108] width 25 height 9
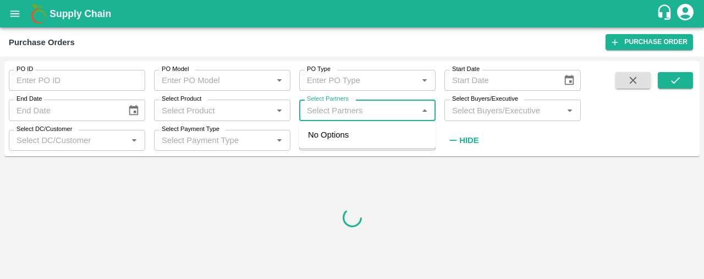
click at [322, 111] on input "Select Partners" at bounding box center [358, 110] width 112 height 14
type input "novafres"
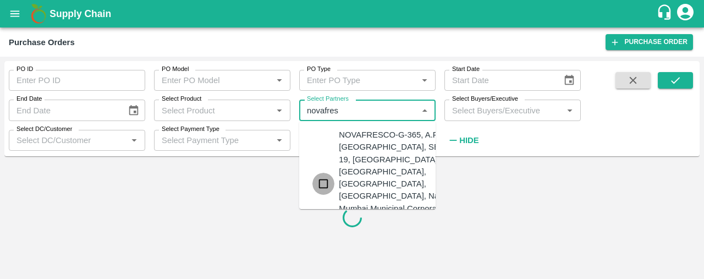
click at [324, 181] on input "checkbox" at bounding box center [323, 184] width 22 height 22
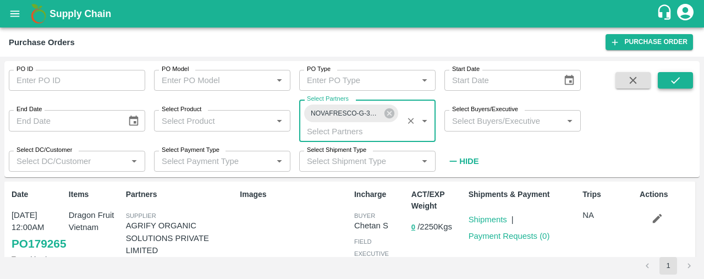
click at [673, 75] on icon "submit" at bounding box center [675, 80] width 12 height 12
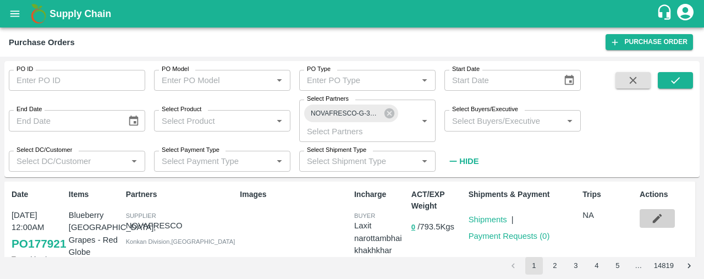
click at [655, 216] on icon "button" at bounding box center [657, 218] width 12 height 12
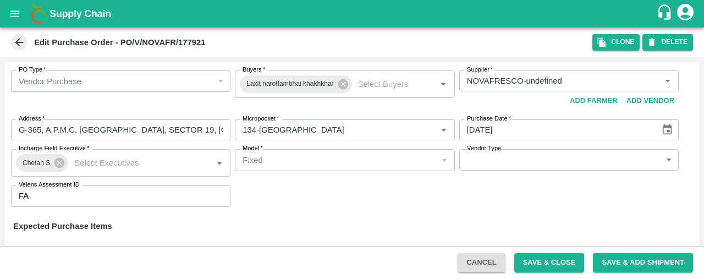
click at [21, 43] on icon at bounding box center [19, 42] width 12 height 12
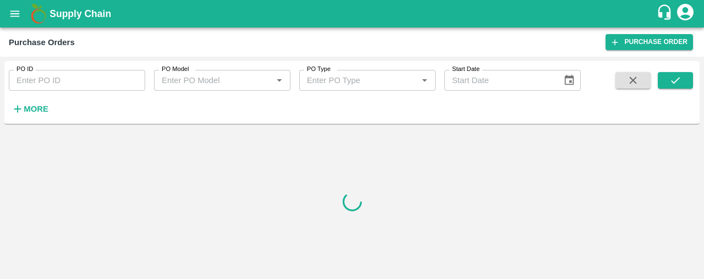
click at [34, 104] on strong "More" at bounding box center [36, 108] width 25 height 9
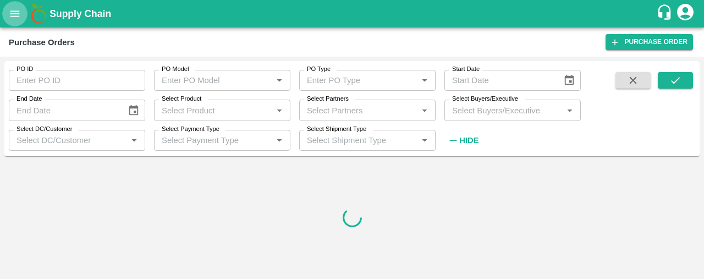
click at [13, 15] on icon "open drawer" at bounding box center [15, 14] width 12 height 12
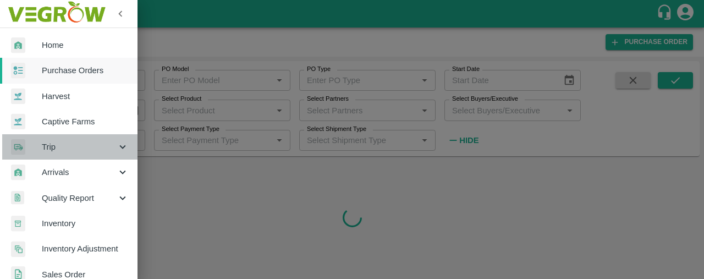
click at [73, 156] on div "Trip" at bounding box center [68, 146] width 137 height 25
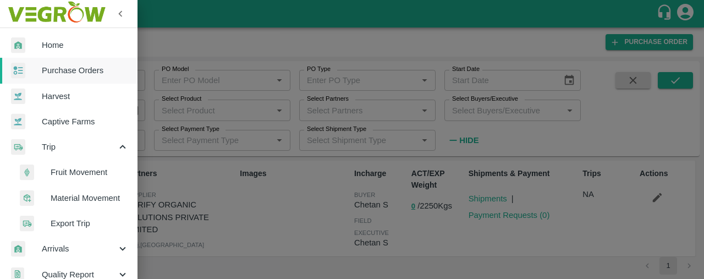
click at [82, 198] on span "Material Movement" at bounding box center [90, 198] width 78 height 12
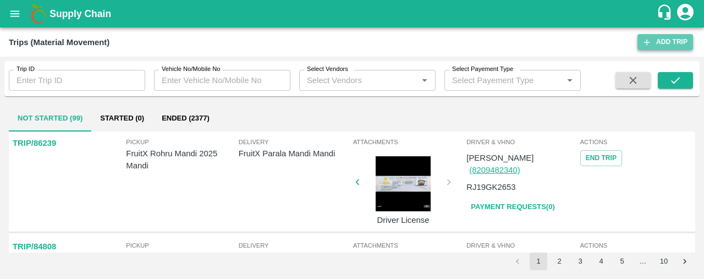
click at [681, 39] on link "Add Trip" at bounding box center [665, 42] width 56 height 16
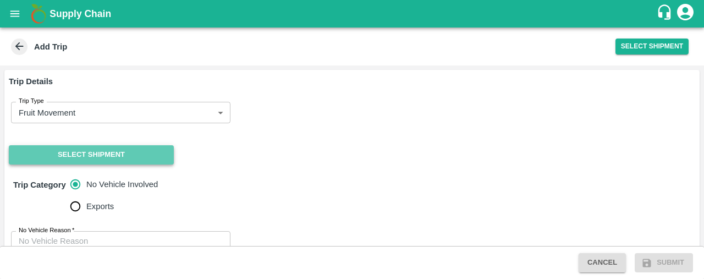
click at [122, 150] on button "Select Shipment" at bounding box center [91, 154] width 165 height 19
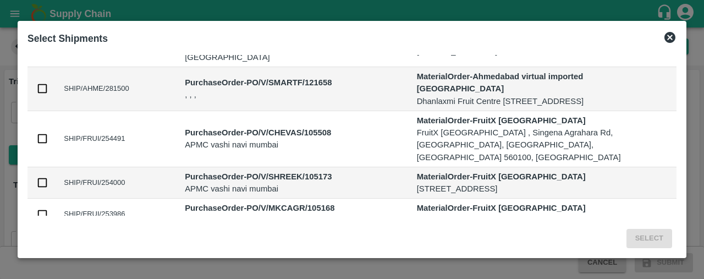
scroll to position [277, 0]
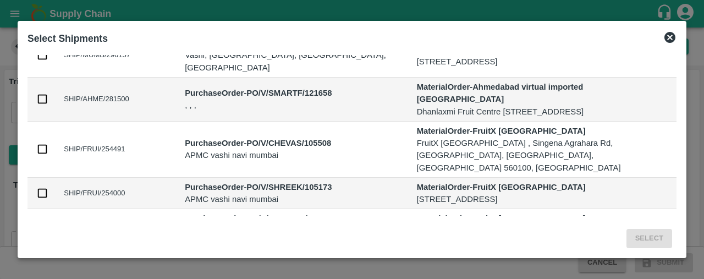
click at [45, 93] on input "checkbox" at bounding box center [42, 99] width 12 height 12
checkbox input "true"
click at [659, 239] on button "Select" at bounding box center [649, 238] width 46 height 19
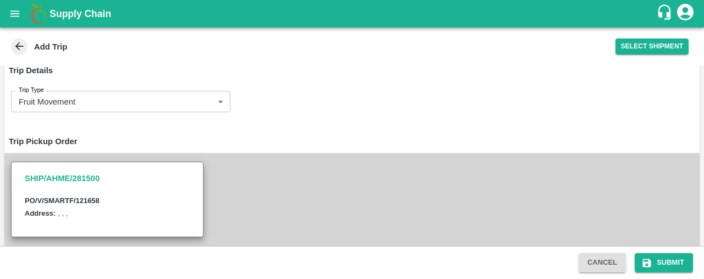
scroll to position [0, 0]
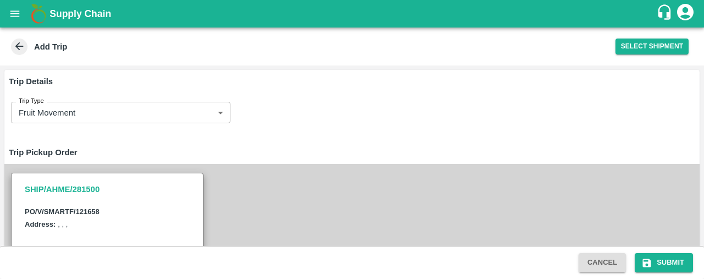
click at [22, 49] on icon at bounding box center [19, 46] width 12 height 12
click at [14, 5] on button "open drawer" at bounding box center [14, 13] width 25 height 25
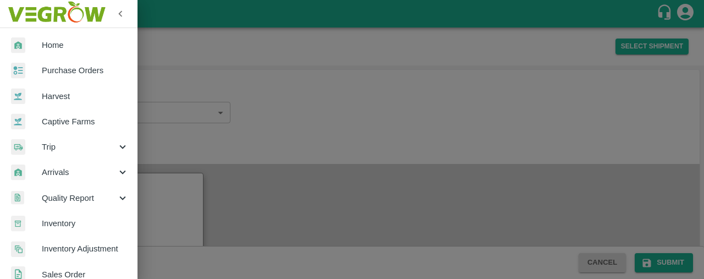
click at [110, 147] on span "Trip" at bounding box center [79, 147] width 75 height 12
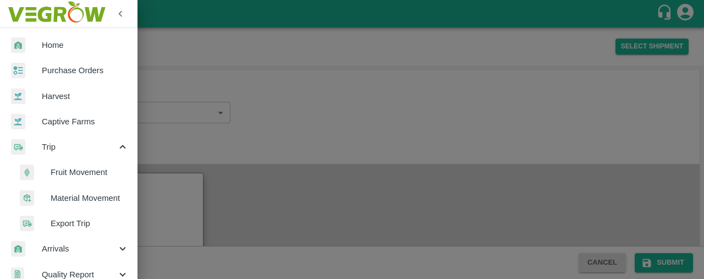
click at [110, 147] on span "Trip" at bounding box center [79, 147] width 75 height 12
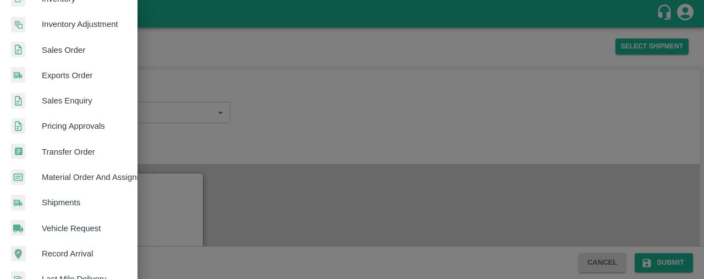
scroll to position [229, 0]
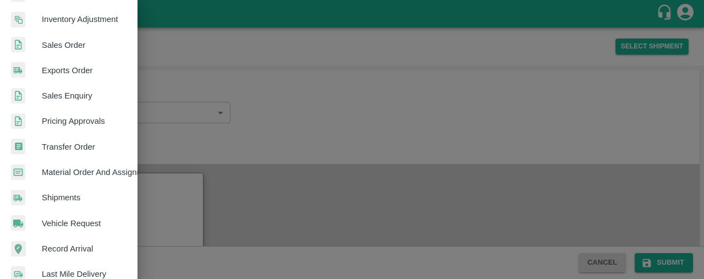
click at [70, 191] on span "Shipments" at bounding box center [85, 197] width 87 height 12
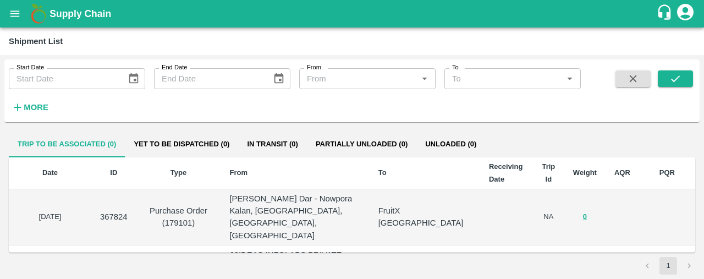
click at [16, 20] on button "open drawer" at bounding box center [14, 13] width 25 height 25
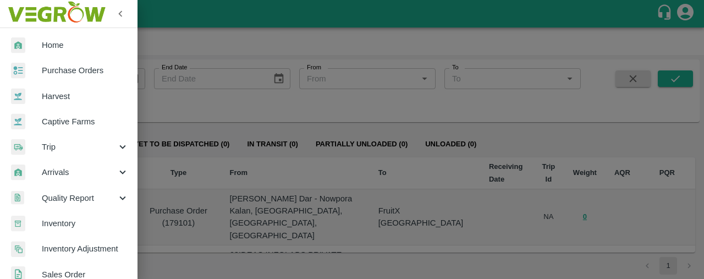
click at [64, 71] on span "Purchase Orders" at bounding box center [85, 70] width 87 height 12
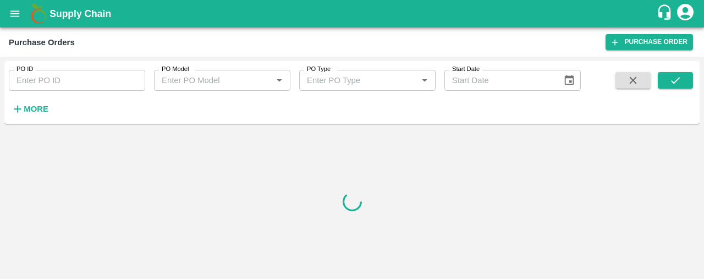
click at [35, 101] on button "More" at bounding box center [30, 109] width 42 height 19
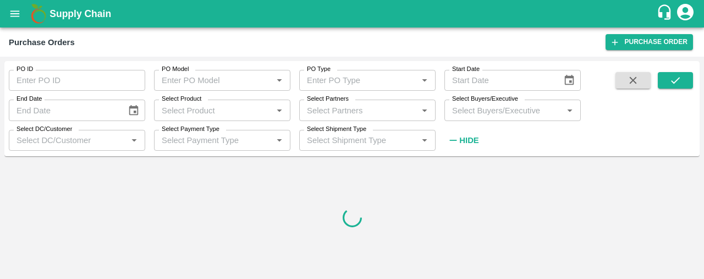
click at [310, 111] on input "Select Partners" at bounding box center [358, 110] width 112 height 14
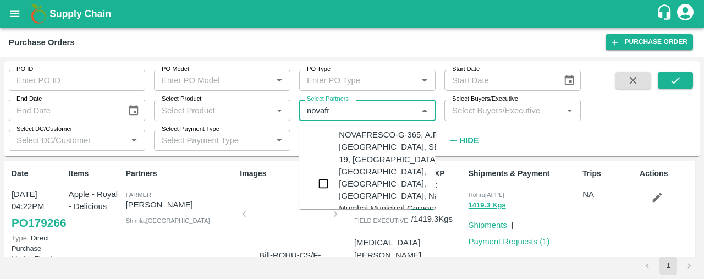
type input "novafre"
click at [326, 173] on input "checkbox" at bounding box center [323, 184] width 22 height 22
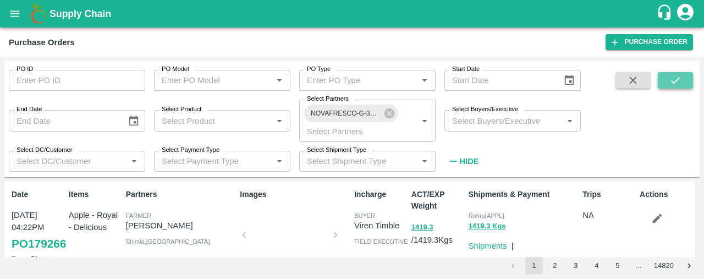
click at [676, 80] on icon "submit" at bounding box center [675, 80] width 9 height 7
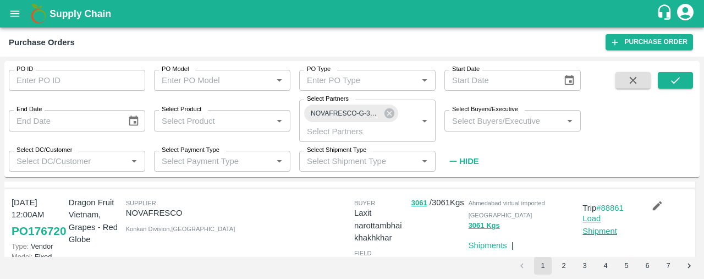
scroll to position [10, 0]
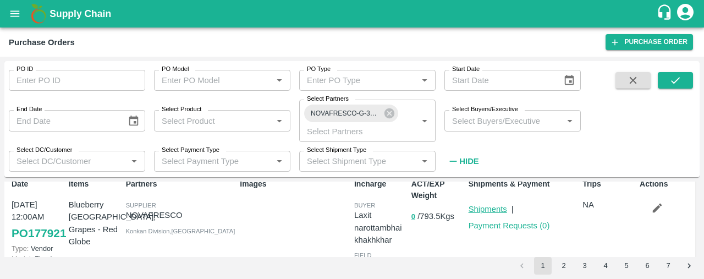
click at [489, 208] on link "Shipments" at bounding box center [487, 209] width 38 height 9
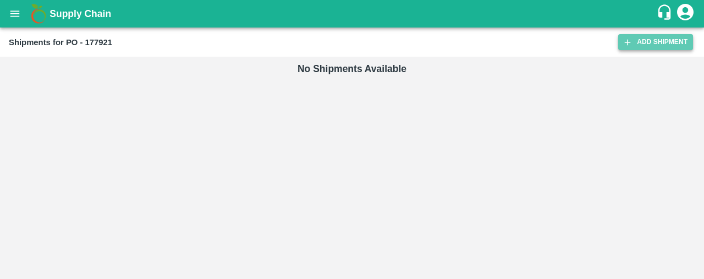
click at [649, 36] on link "Add Shipment" at bounding box center [655, 42] width 75 height 16
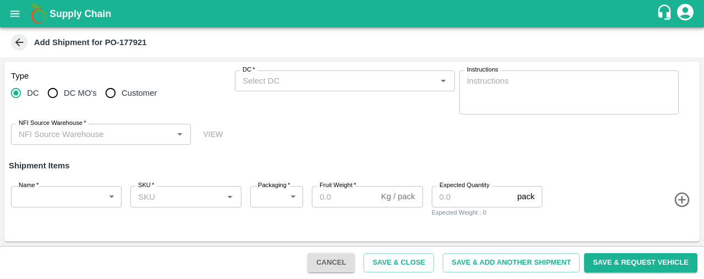
click at [258, 78] on input "DC   *" at bounding box center [335, 81] width 195 height 14
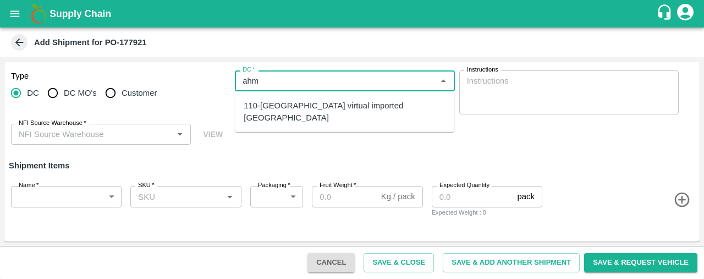
click at [254, 102] on div "110-[GEOGRAPHIC_DATA] virtual imported [GEOGRAPHIC_DATA]" at bounding box center [345, 112] width 202 height 25
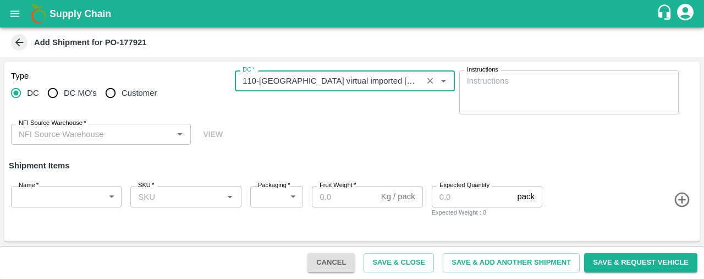
type input "110-[GEOGRAPHIC_DATA] virtual imported [GEOGRAPHIC_DATA]"
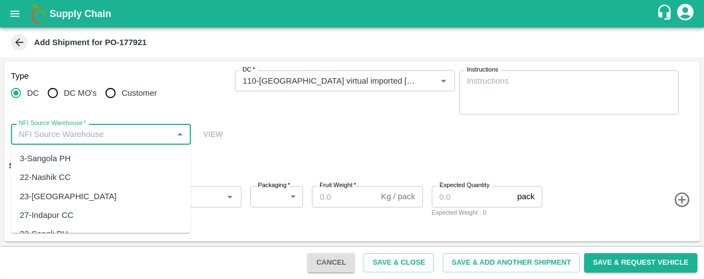
click at [125, 136] on input "NFI Source Warehouse   *" at bounding box center [91, 134] width 155 height 14
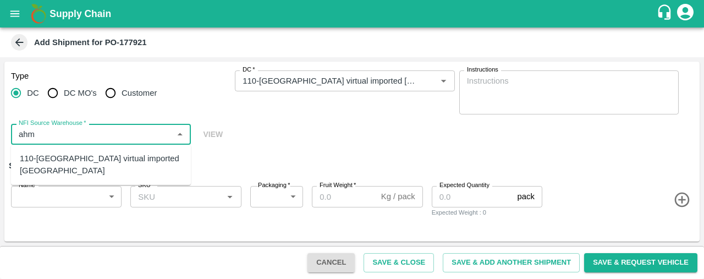
click at [123, 161] on div "110-[GEOGRAPHIC_DATA] virtual imported [GEOGRAPHIC_DATA]" at bounding box center [101, 164] width 162 height 25
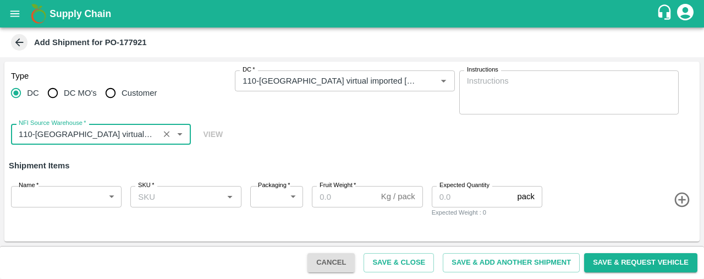
type input "110-[GEOGRAPHIC_DATA] virtual imported [GEOGRAPHIC_DATA]"
click at [79, 192] on body "Supply Chain Add Shipment for PO-177921 Type [GEOGRAPHIC_DATA] [GEOGRAPHIC_DATA…" at bounding box center [352, 139] width 704 height 279
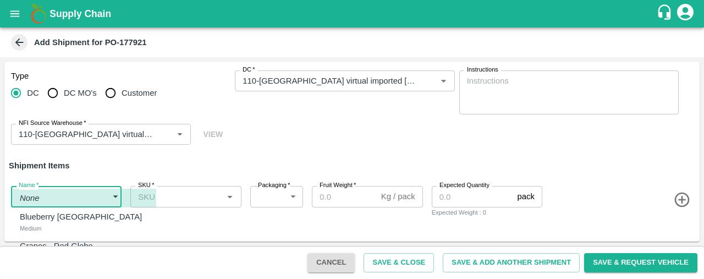
click at [80, 217] on div "Blueberry Peru Medium" at bounding box center [84, 222] width 128 height 23
type input "2069977"
type input "276"
type input "1.5"
type input "100"
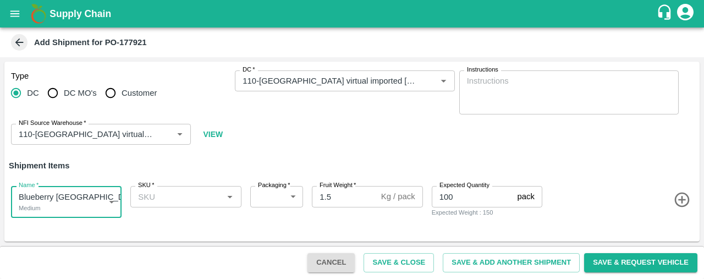
click at [178, 199] on input "SKU   *" at bounding box center [177, 196] width 86 height 14
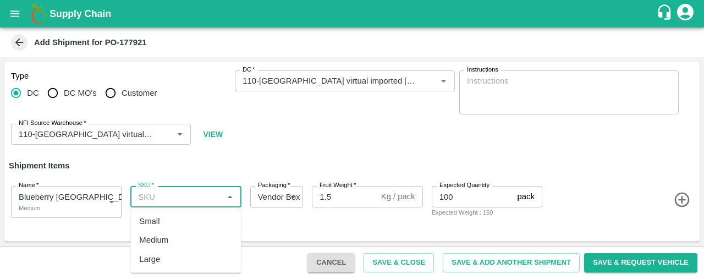
click at [176, 237] on div "Medium" at bounding box center [185, 239] width 111 height 19
type input "Medium"
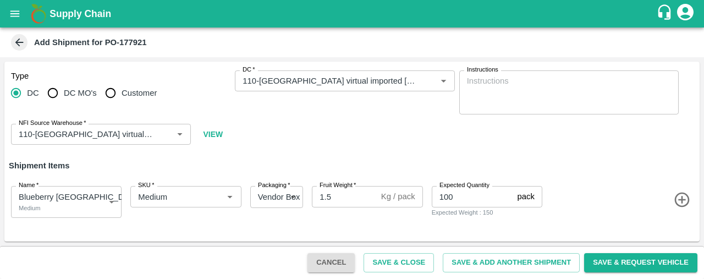
click at [681, 201] on icon "button" at bounding box center [681, 199] width 15 height 15
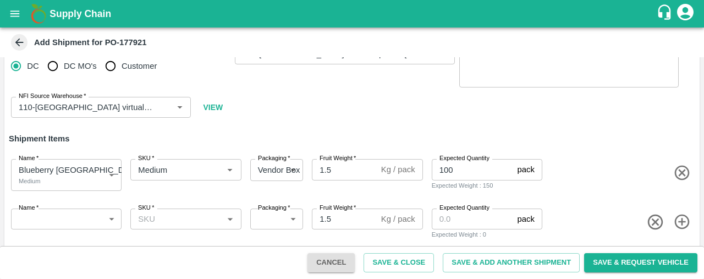
scroll to position [33, 0]
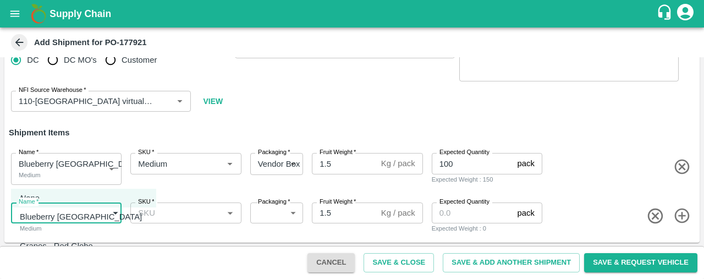
click at [95, 211] on body "Supply Chain Add Shipment for PO-177921 Type [GEOGRAPHIC_DATA] DC MO's Customer…" at bounding box center [352, 139] width 704 height 279
click at [84, 244] on p "Grapes - Red Globe" at bounding box center [56, 246] width 73 height 12
type input "2069978"
type input "276"
type input "6.5"
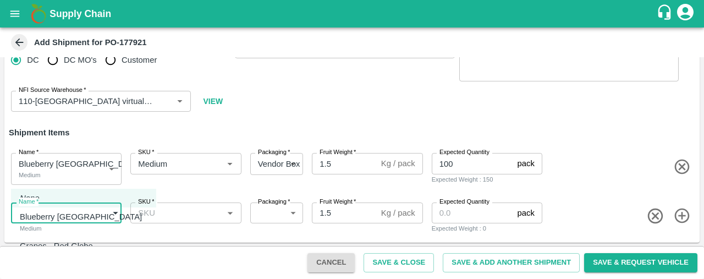
type input "99"
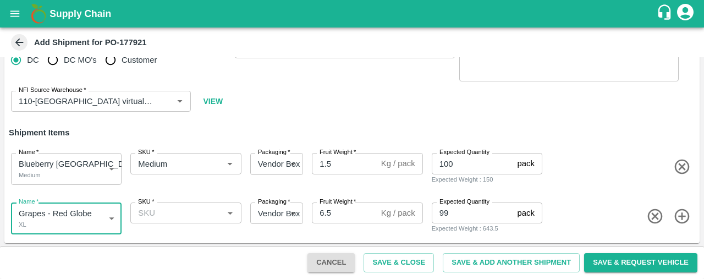
click at [163, 209] on input "SKU   *" at bounding box center [177, 213] width 86 height 14
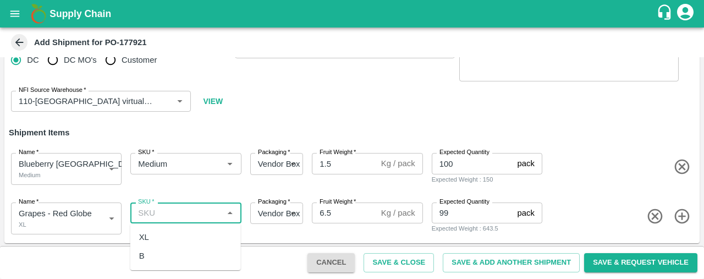
click at [162, 235] on div "XL" at bounding box center [185, 237] width 111 height 19
type input "XL"
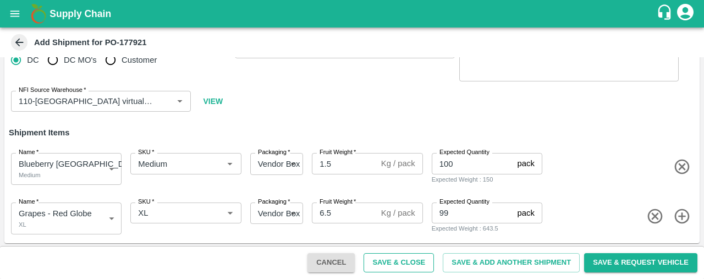
click at [420, 261] on button "Save & Close" at bounding box center [398, 262] width 70 height 19
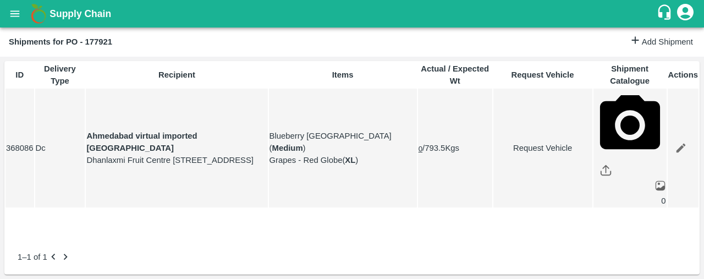
click at [19, 9] on icon "open drawer" at bounding box center [15, 14] width 12 height 12
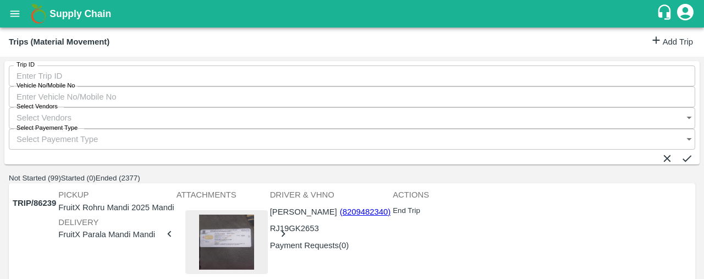
click at [664, 36] on link "Add Trip" at bounding box center [671, 42] width 43 height 16
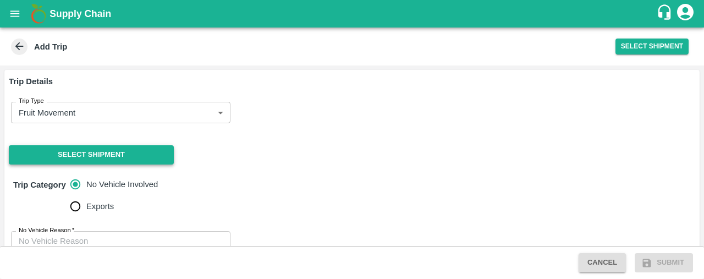
click at [87, 151] on button "Select Shipment" at bounding box center [91, 154] width 165 height 19
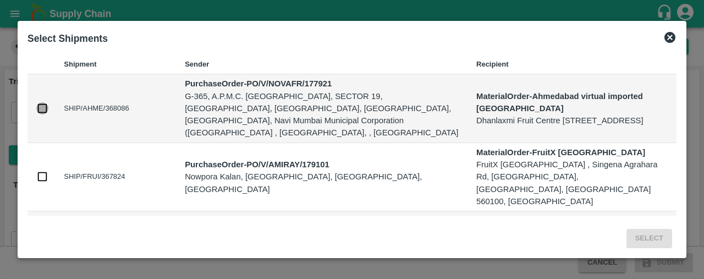
click at [40, 102] on input "checkbox" at bounding box center [42, 108] width 12 height 12
checkbox input "true"
click at [640, 236] on button "Select" at bounding box center [649, 238] width 46 height 19
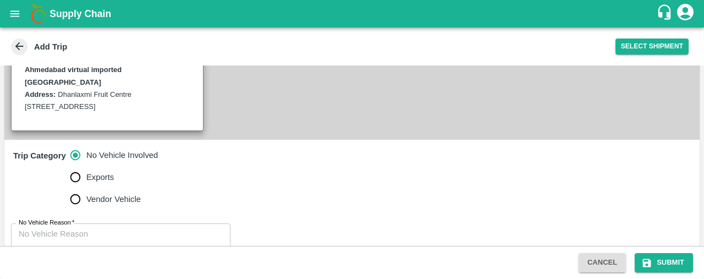
scroll to position [328, 0]
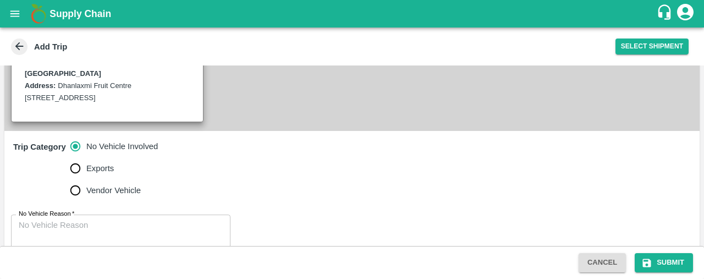
click at [136, 214] on div "x No Vehicle Reason" at bounding box center [120, 236] width 219 height 44
type textarea "na"
click at [663, 263] on button "Submit" at bounding box center [664, 262] width 58 height 19
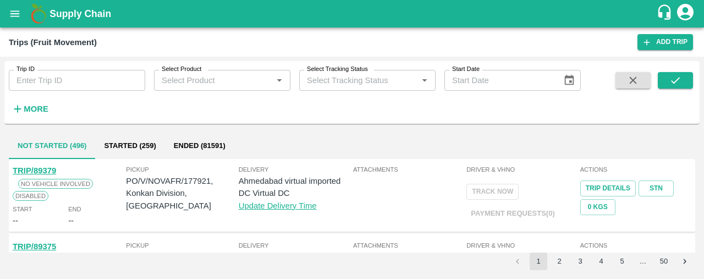
click at [9, 14] on icon "open drawer" at bounding box center [15, 14] width 12 height 12
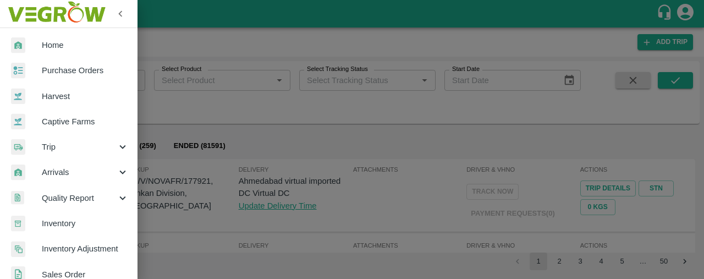
click at [103, 70] on span "Purchase Orders" at bounding box center [85, 70] width 87 height 12
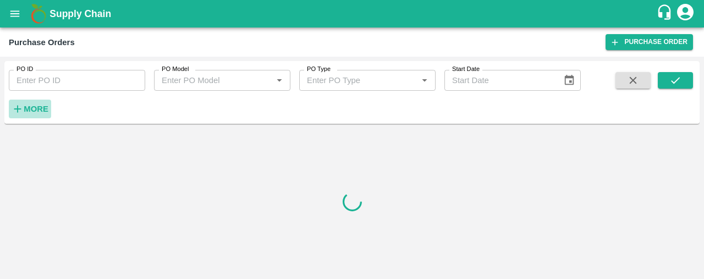
click at [29, 107] on strong "More" at bounding box center [36, 108] width 25 height 9
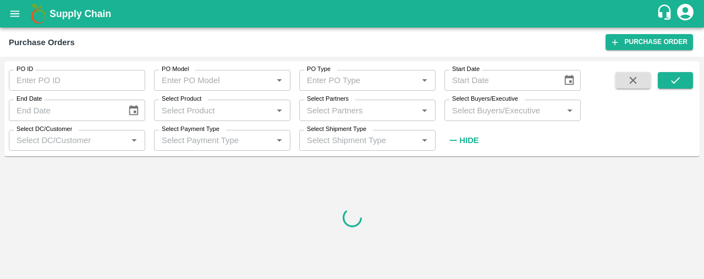
click at [310, 112] on input "Select Partners" at bounding box center [358, 110] width 112 height 14
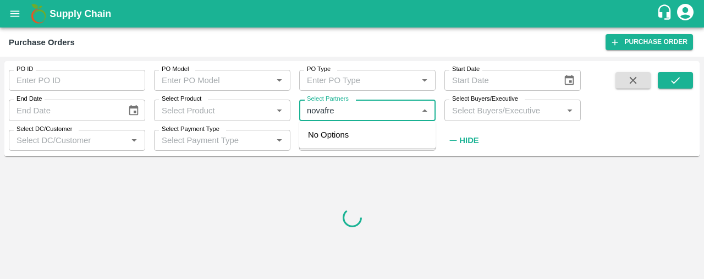
type input "novafres"
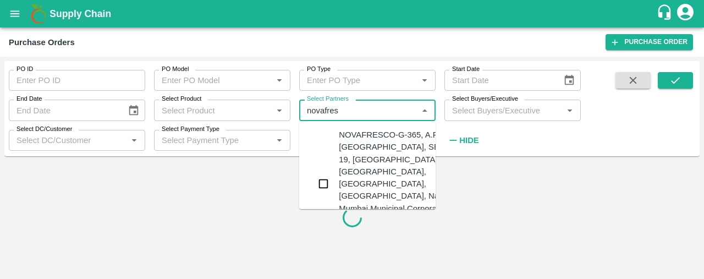
click at [324, 173] on input "checkbox" at bounding box center [323, 184] width 22 height 22
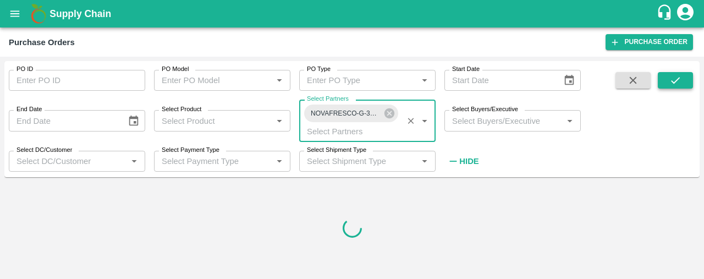
click at [680, 77] on icon "submit" at bounding box center [675, 80] width 12 height 12
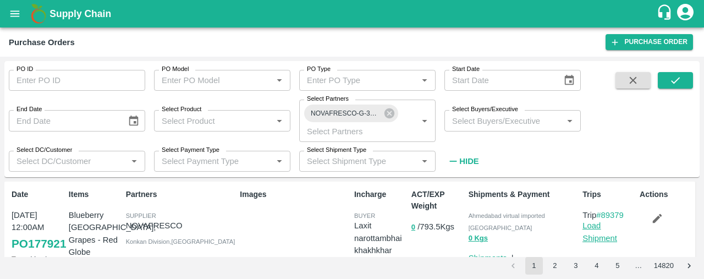
click at [595, 228] on link "Load Shipment" at bounding box center [599, 231] width 35 height 21
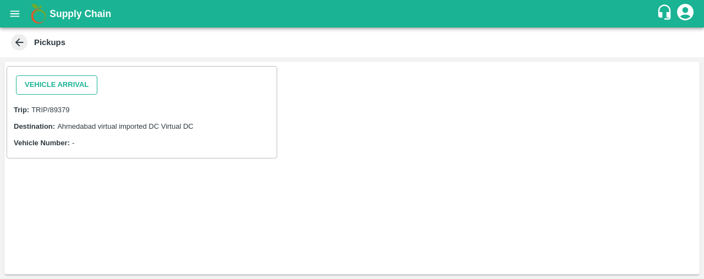
click at [63, 87] on button "Vehicle Arrival" at bounding box center [56, 84] width 81 height 19
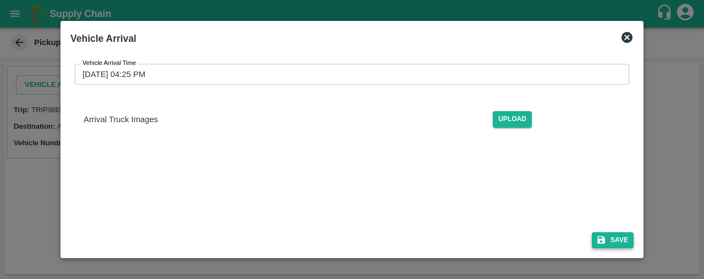
click at [628, 238] on button "Save" at bounding box center [613, 240] width 42 height 16
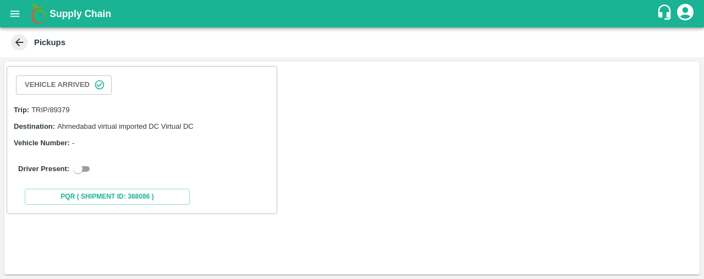
click at [84, 169] on input "checkbox" at bounding box center [78, 168] width 40 height 13
checkbox input "true"
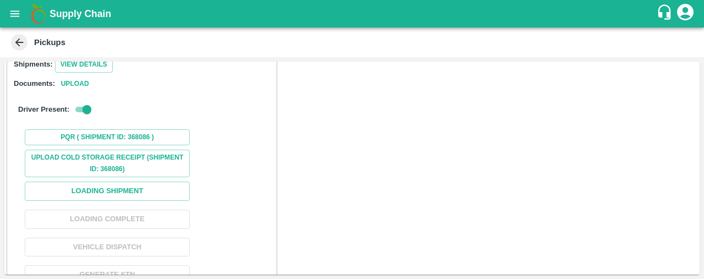
scroll to position [133, 0]
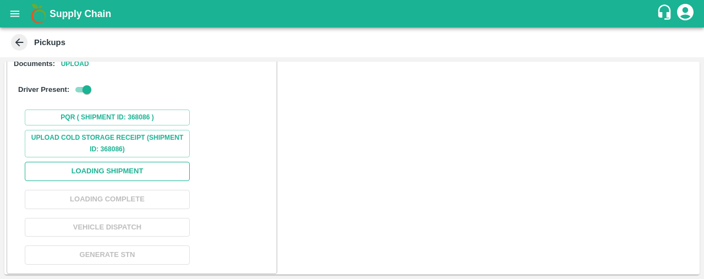
click at [147, 166] on button "Loading Shipment" at bounding box center [107, 171] width 165 height 19
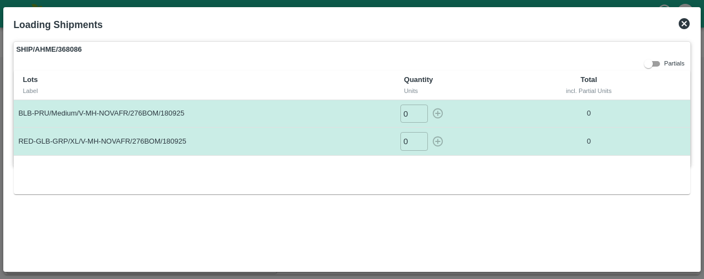
click at [413, 109] on input "0" at bounding box center [413, 113] width 27 height 18
click at [435, 111] on icon "button" at bounding box center [438, 113] width 12 height 12
type input "0"
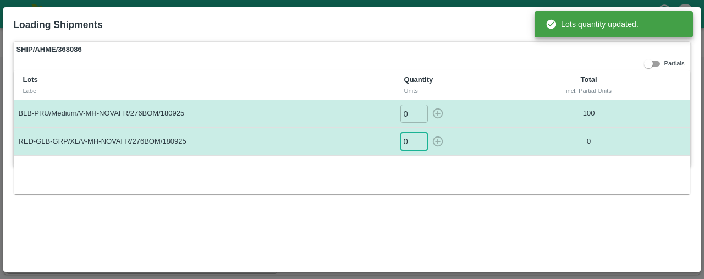
click at [409, 142] on input "0" at bounding box center [413, 141] width 27 height 18
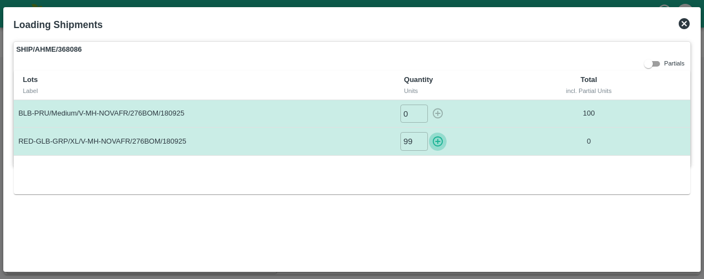
click at [440, 137] on icon "button" at bounding box center [437, 141] width 10 height 10
type input "0"
drag, startPoint x: 703, startPoint y: 45, endPoint x: 703, endPoint y: 91, distance: 45.6
click at [703, 91] on div at bounding box center [352, 139] width 704 height 279
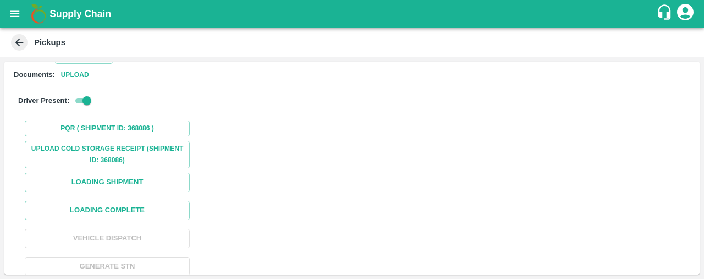
scroll to position [141, 0]
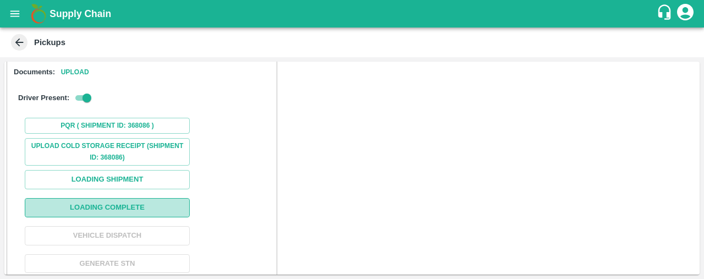
click at [145, 203] on button "Loading Complete" at bounding box center [107, 207] width 165 height 19
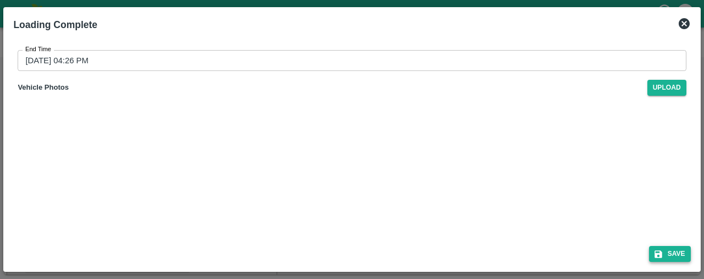
click at [679, 248] on button "Save" at bounding box center [670, 254] width 42 height 16
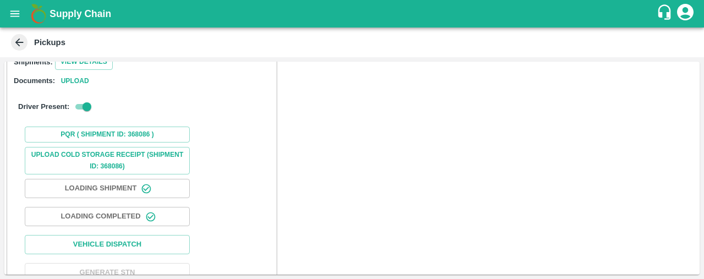
scroll to position [145, 0]
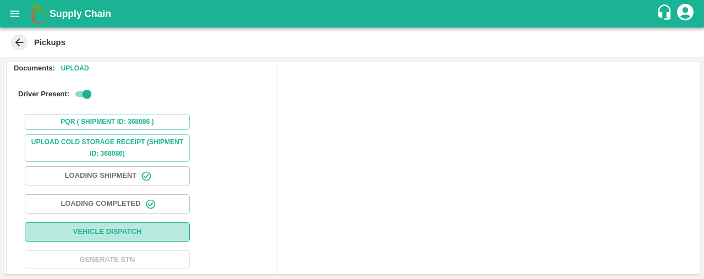
click at [73, 229] on button "Vehicle Dispatch" at bounding box center [107, 231] width 165 height 19
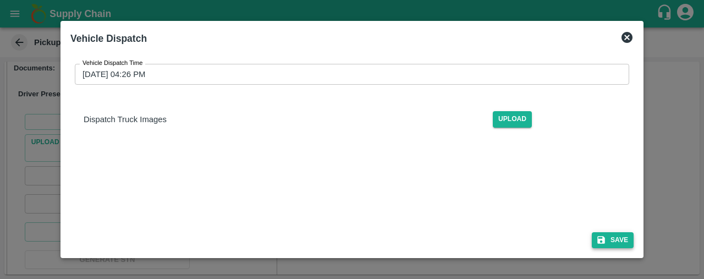
click at [620, 235] on button "Save" at bounding box center [613, 240] width 42 height 16
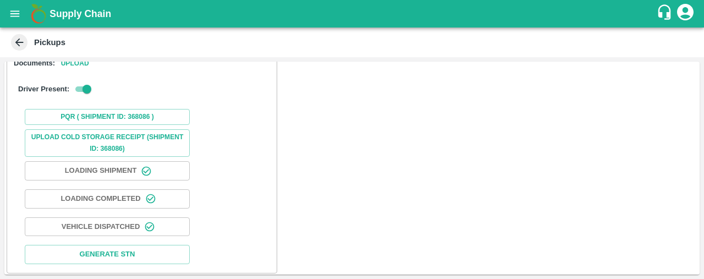
scroll to position [0, 0]
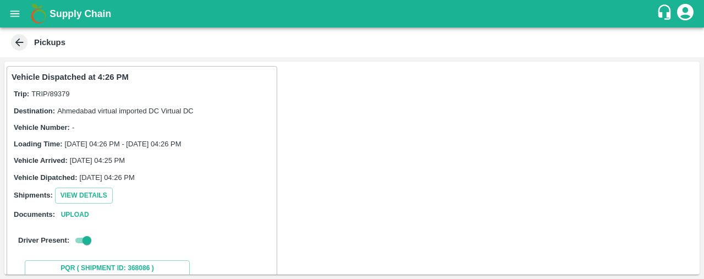
click at [13, 7] on button "open drawer" at bounding box center [14, 13] width 25 height 25
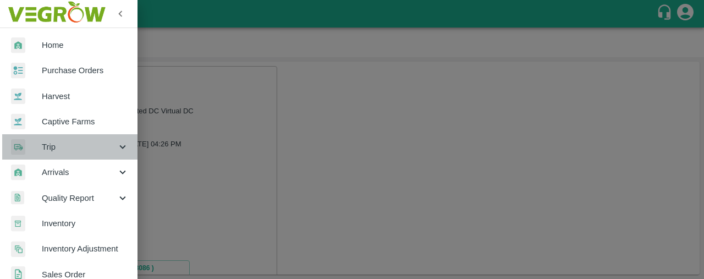
click at [75, 148] on span "Trip" at bounding box center [79, 147] width 75 height 12
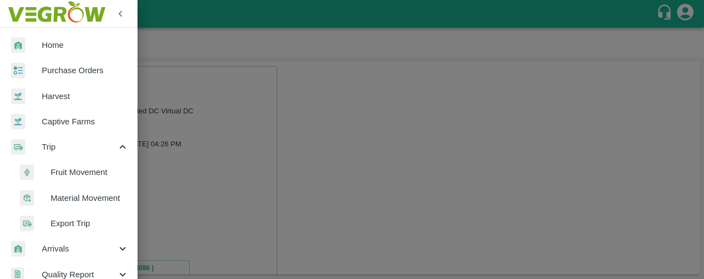
click at [101, 196] on span "Material Movement" at bounding box center [90, 198] width 78 height 12
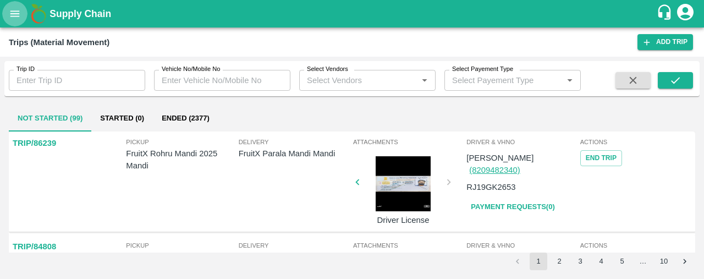
click at [15, 13] on icon "open drawer" at bounding box center [15, 14] width 12 height 12
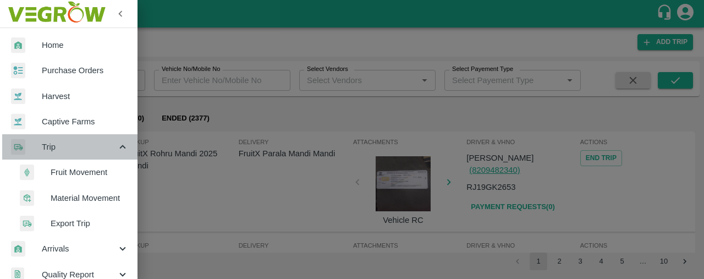
click at [82, 150] on span "Trip" at bounding box center [79, 147] width 75 height 12
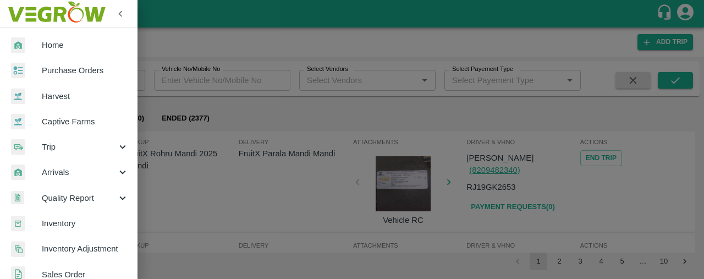
click at [86, 178] on span "Arrivals" at bounding box center [79, 172] width 75 height 12
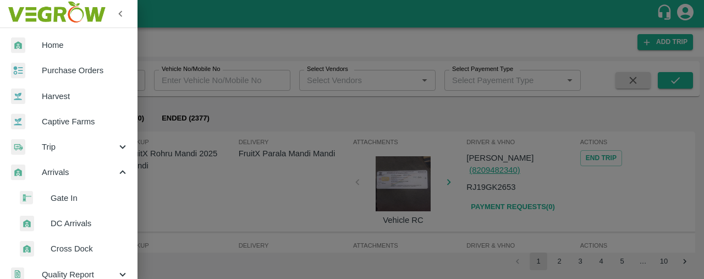
click at [80, 218] on span "DC Arrivals" at bounding box center [90, 223] width 78 height 12
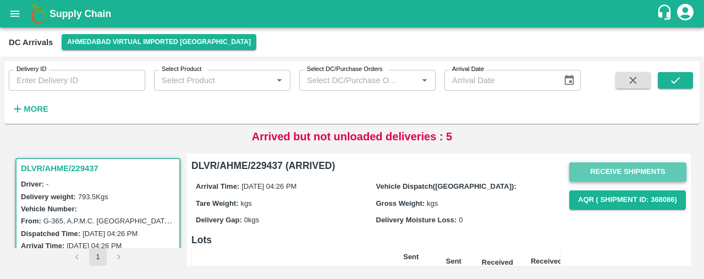
click at [647, 175] on button "Receive Shipments" at bounding box center [627, 171] width 117 height 19
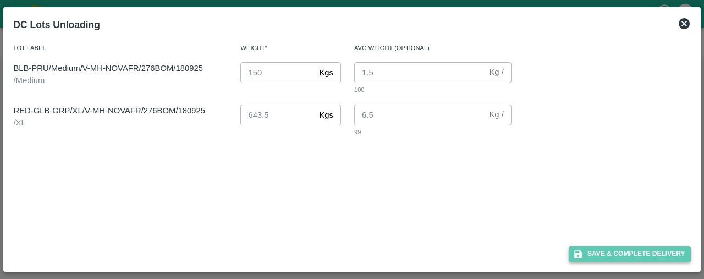
click at [647, 252] on button "Save & Complete Delivery" at bounding box center [630, 254] width 122 height 16
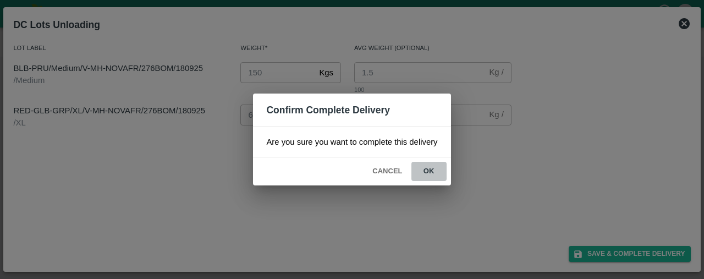
click at [428, 168] on button "ok" at bounding box center [428, 171] width 35 height 19
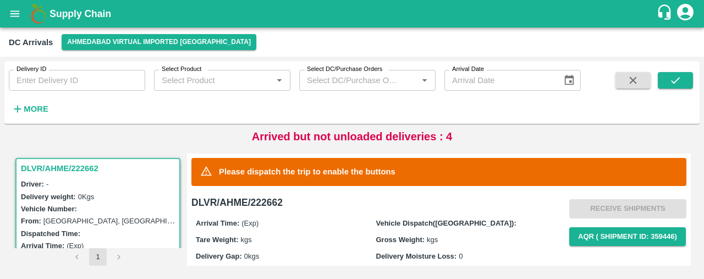
click at [12, 12] on icon "open drawer" at bounding box center [15, 14] width 12 height 12
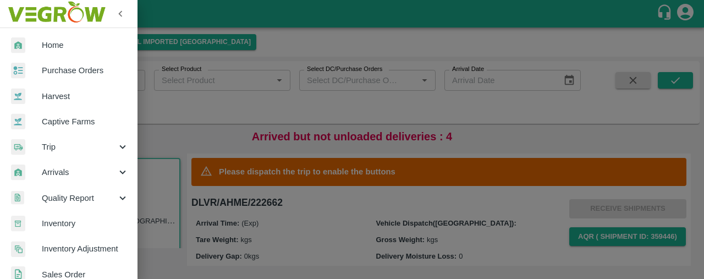
click at [103, 174] on span "Arrivals" at bounding box center [79, 172] width 75 height 12
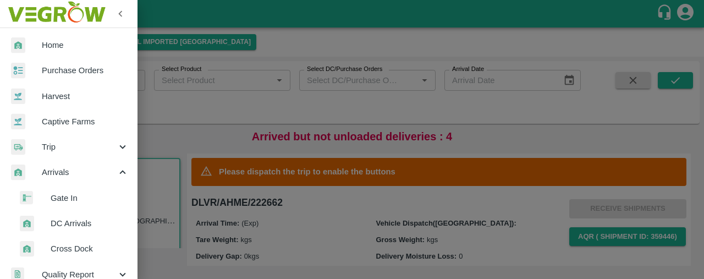
drag, startPoint x: 103, startPoint y: 174, endPoint x: 110, endPoint y: 177, distance: 7.4
click at [110, 177] on span "Arrivals" at bounding box center [79, 172] width 75 height 12
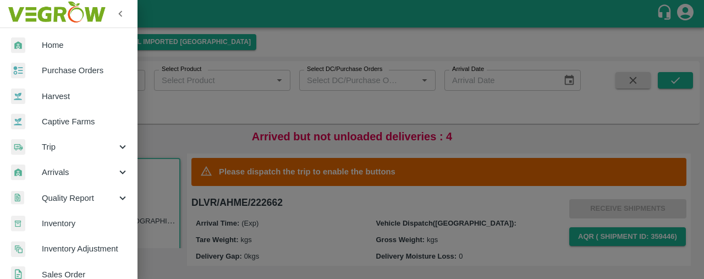
click at [110, 177] on span "Arrivals" at bounding box center [79, 172] width 75 height 12
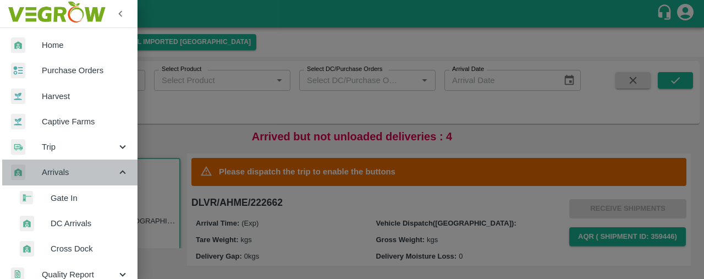
click at [110, 177] on span "Arrivals" at bounding box center [79, 172] width 75 height 12
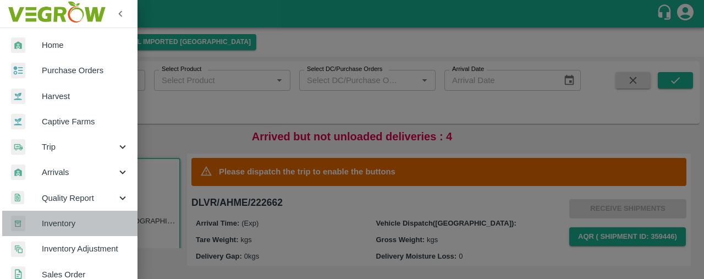
click at [101, 218] on span "Inventory" at bounding box center [85, 223] width 87 height 12
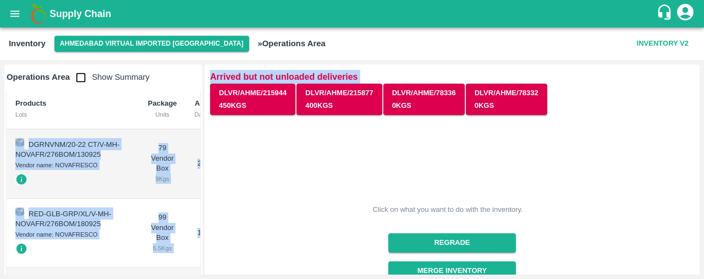
drag, startPoint x: 200, startPoint y: 112, endPoint x: 217, endPoint y: 224, distance: 112.9
click at [217, 224] on div "Operations Area Show Summary Products Lots Package Units Age Days Weight Kgs Ch…" at bounding box center [352, 169] width 704 height 219
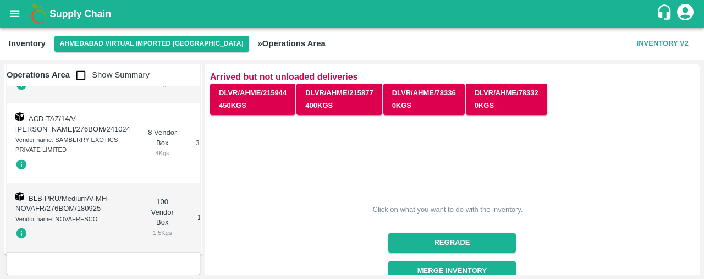
scroll to position [434, 0]
